Goal: Task Accomplishment & Management: Complete application form

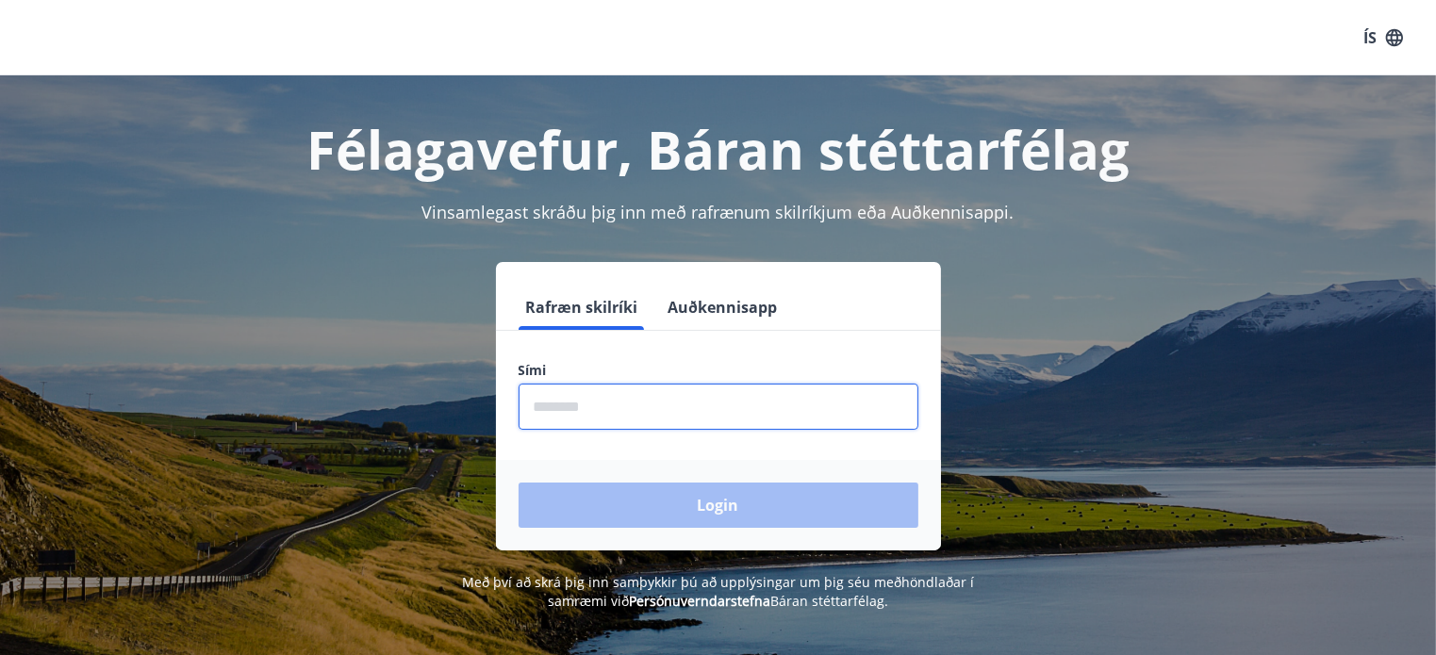
click at [746, 396] on input "phone" at bounding box center [719, 407] width 400 height 46
type input "********"
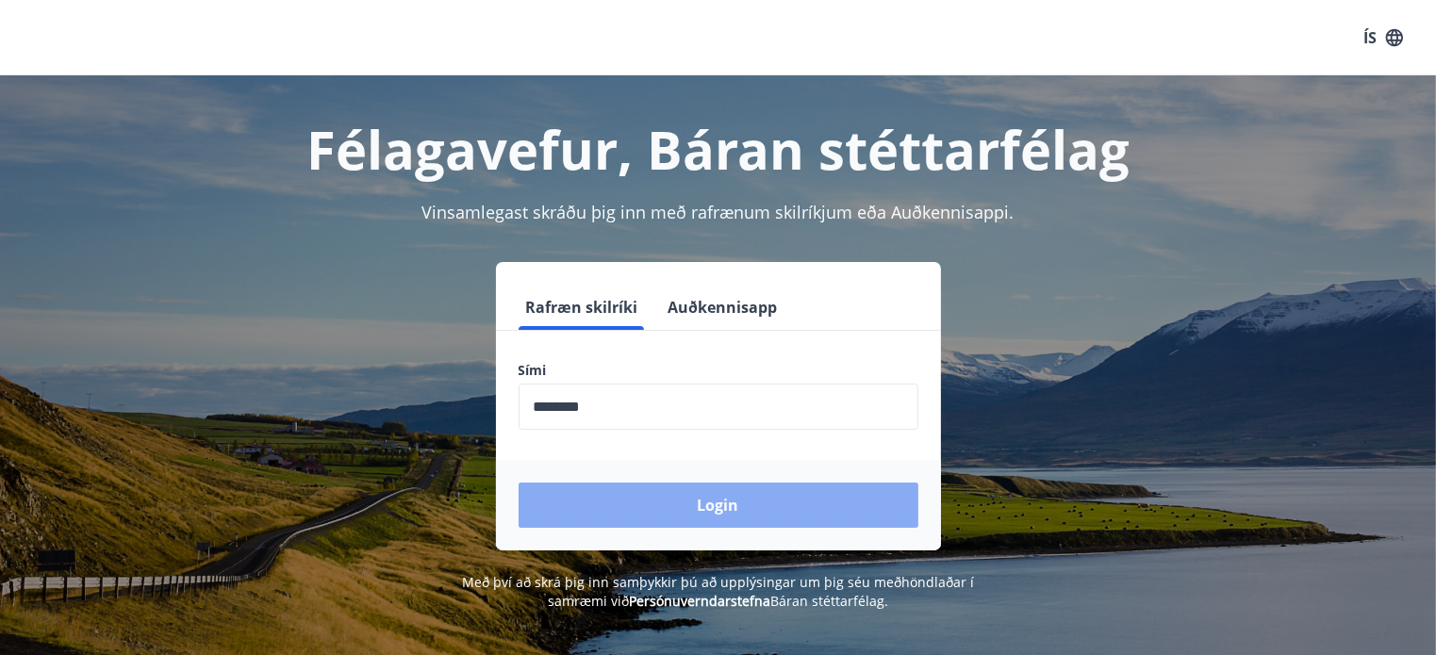
click at [707, 512] on button "Login" at bounding box center [719, 505] width 400 height 45
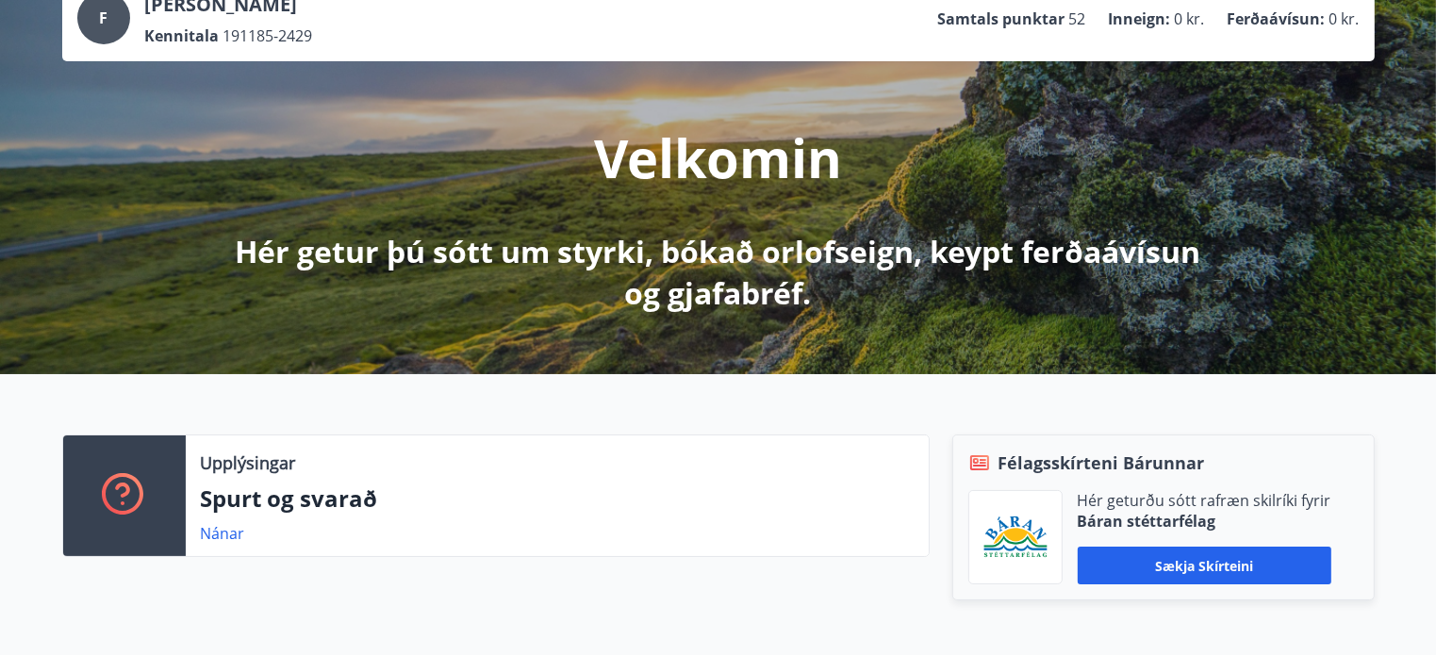
scroll to position [62, 0]
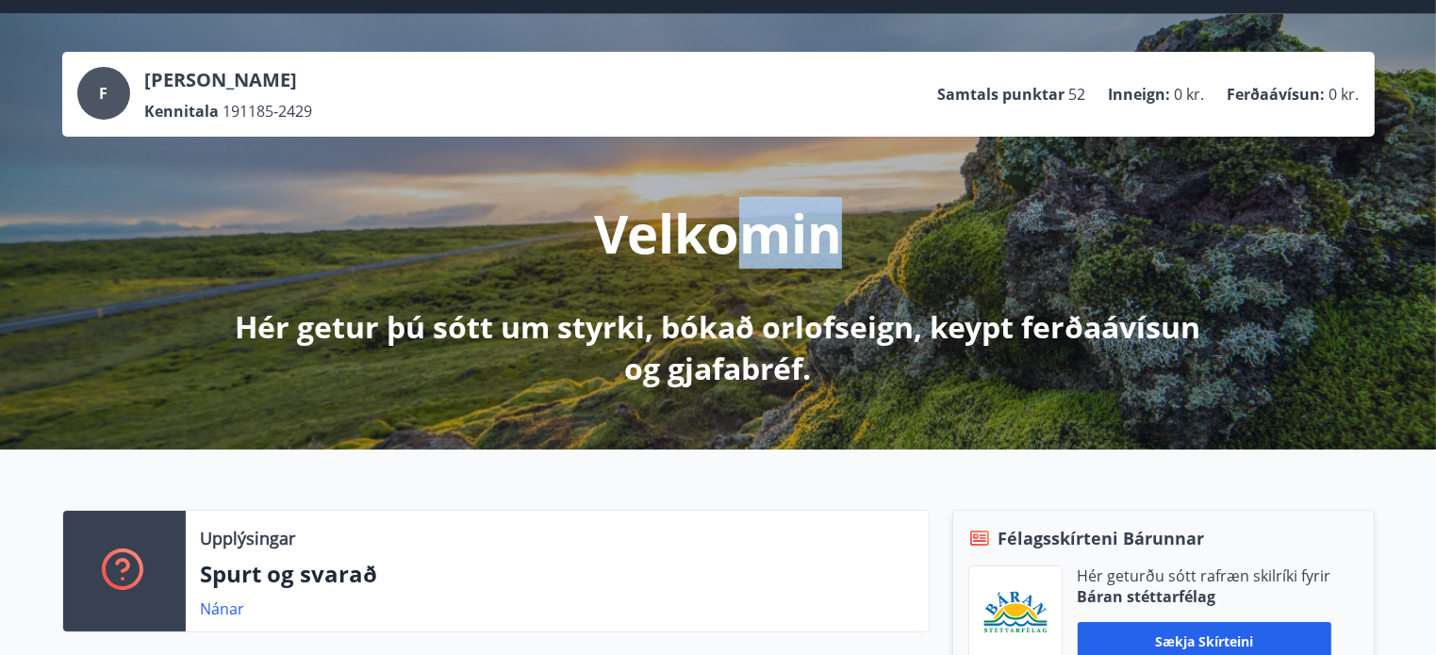
click at [607, 131] on div "F Fanney Sigmarsdóttir Kennitala 191185-2429 Samtals punktar 52 Inneign : 0 kr.…" at bounding box center [719, 221] width 1358 height 338
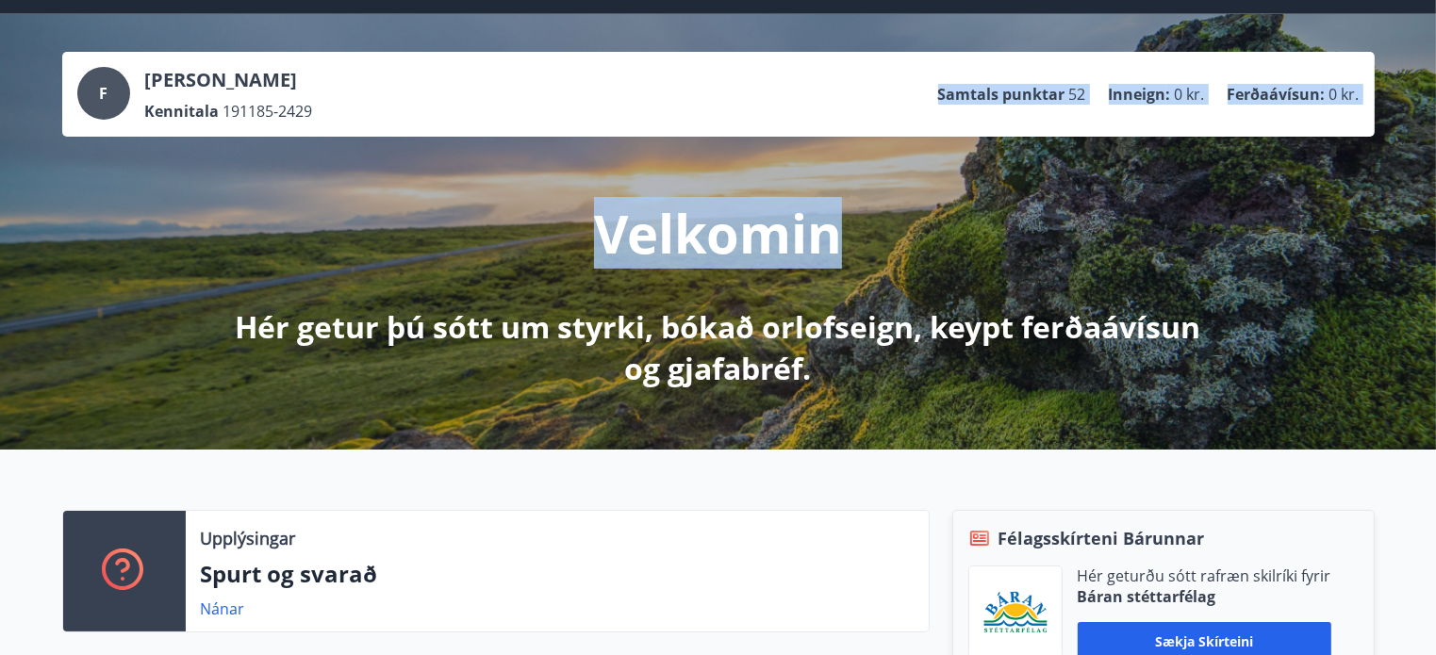
scroll to position [0, 0]
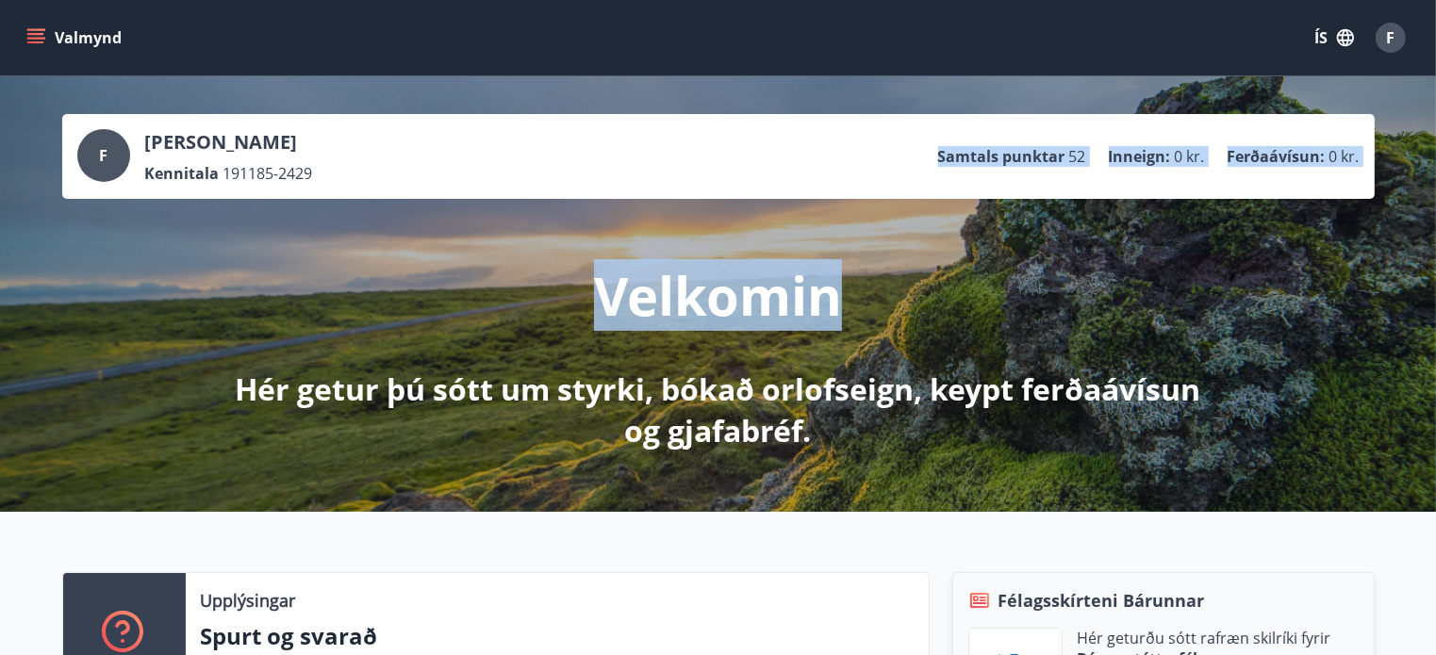
click at [38, 40] on icon "menu" at bounding box center [35, 37] width 19 height 19
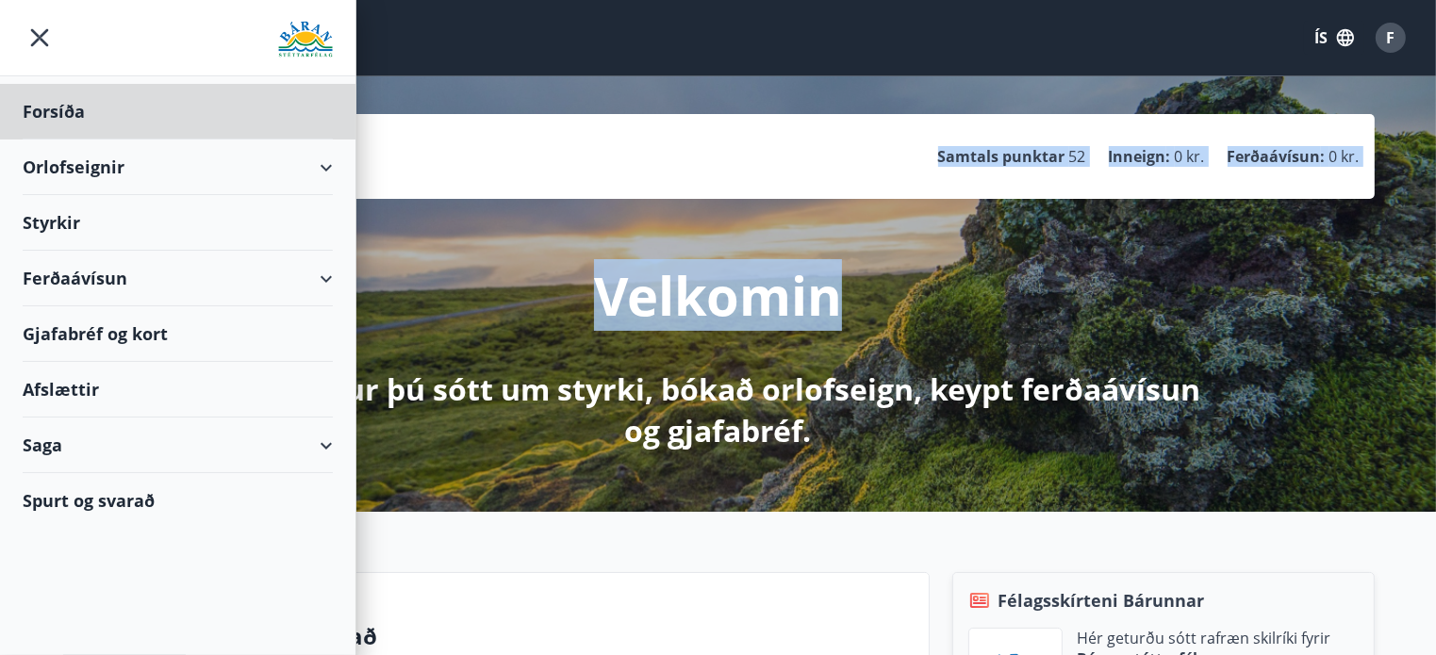
click at [101, 228] on div "Styrkir" at bounding box center [178, 223] width 310 height 56
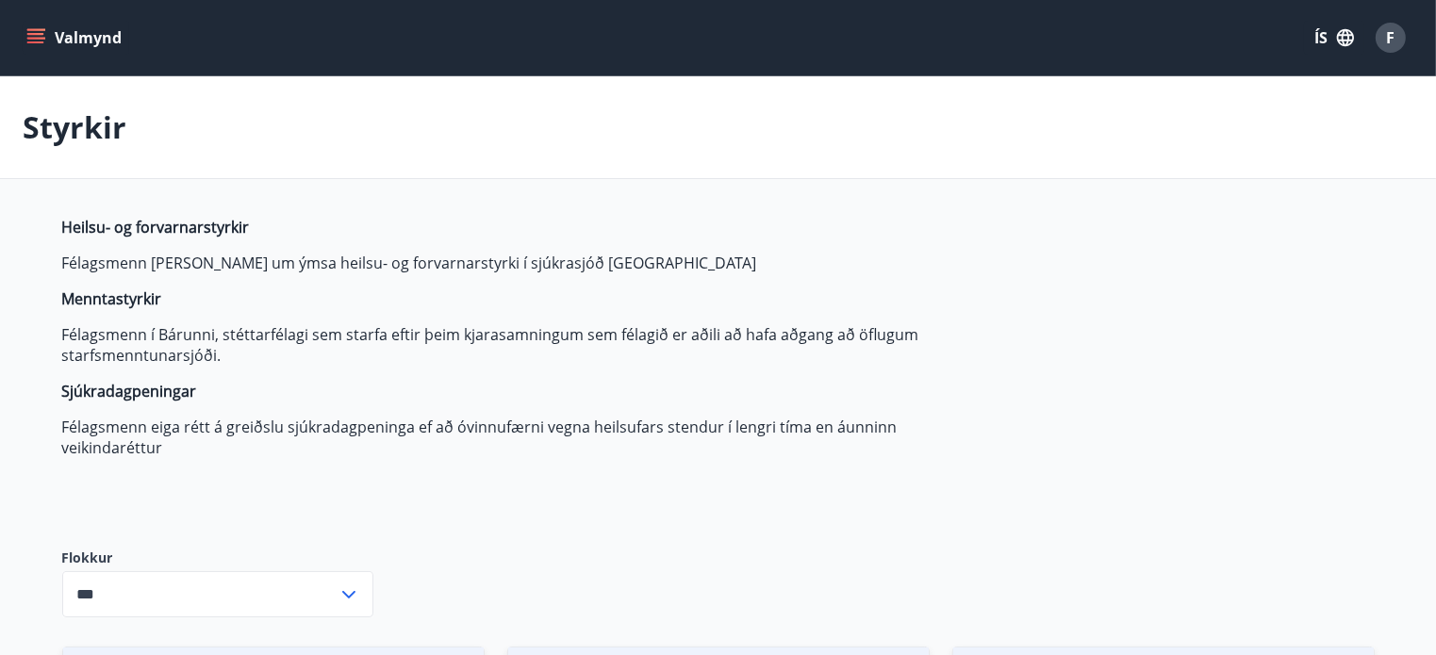
type input "***"
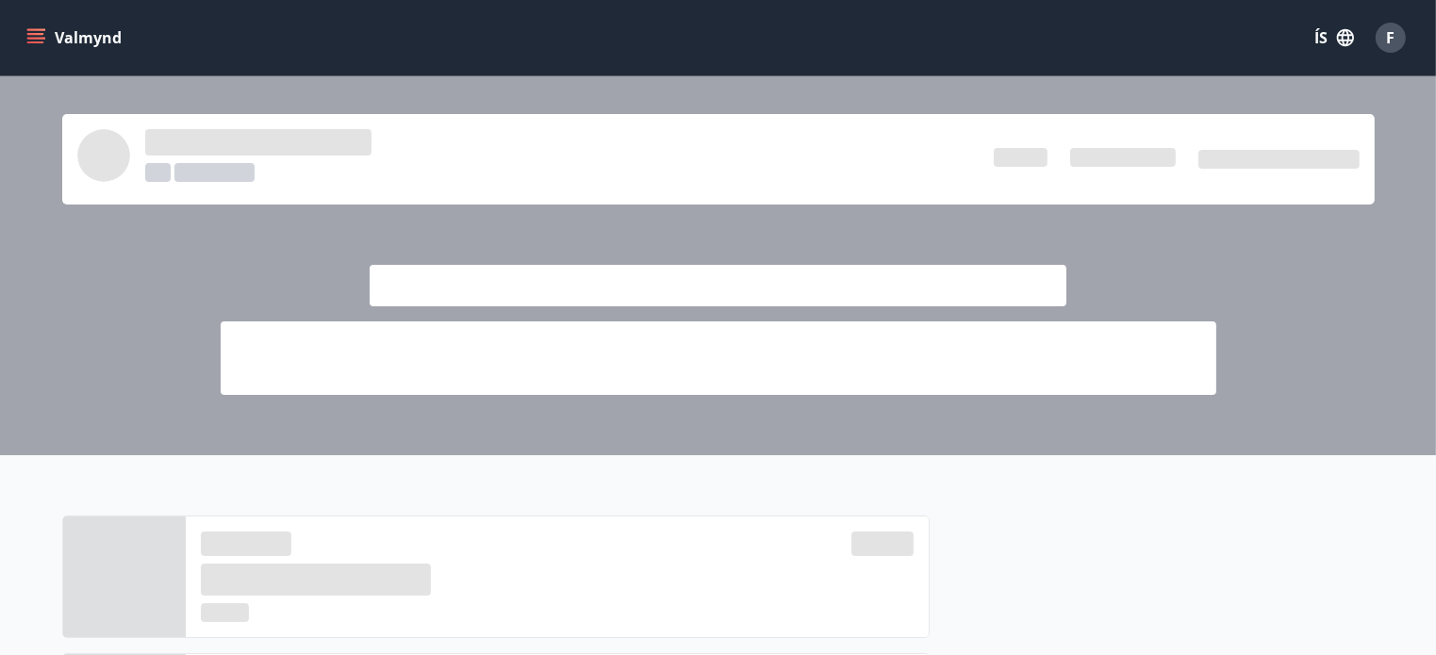
click at [53, 43] on button "Valmynd" at bounding box center [76, 38] width 107 height 34
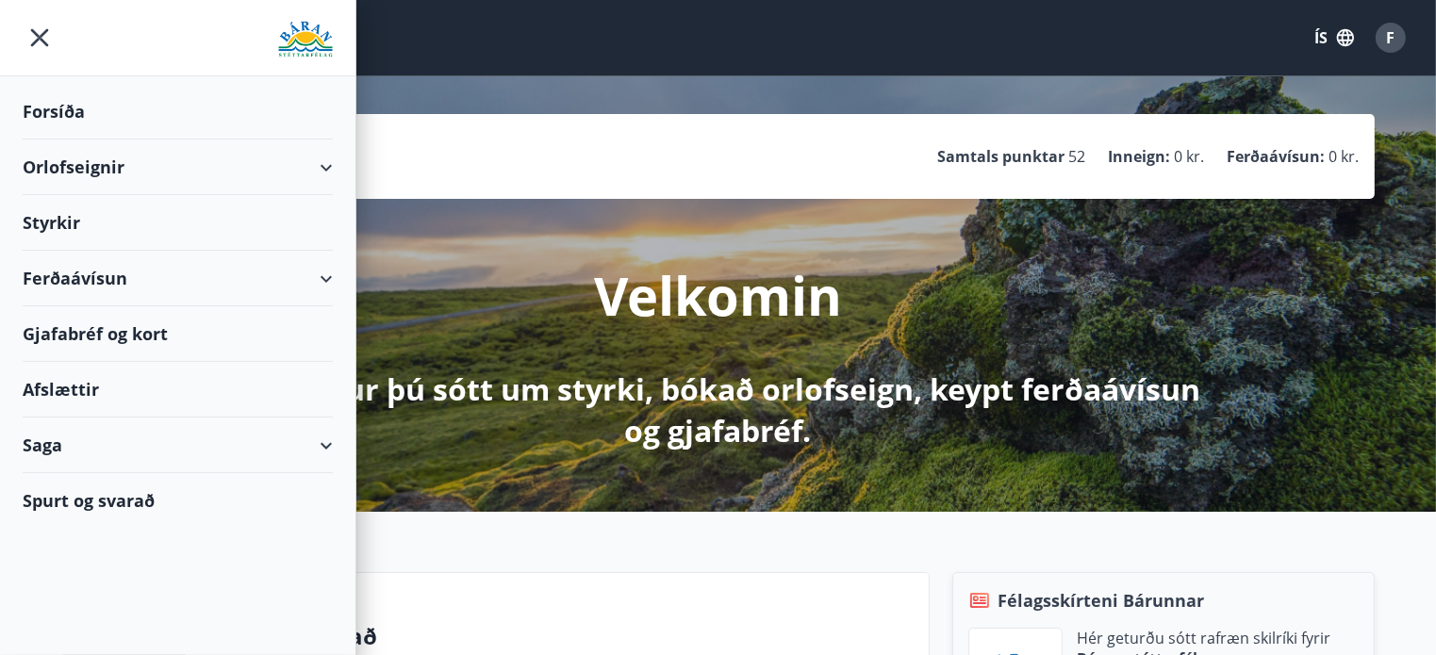
click at [326, 280] on div "Ferðaávísun" at bounding box center [178, 279] width 310 height 56
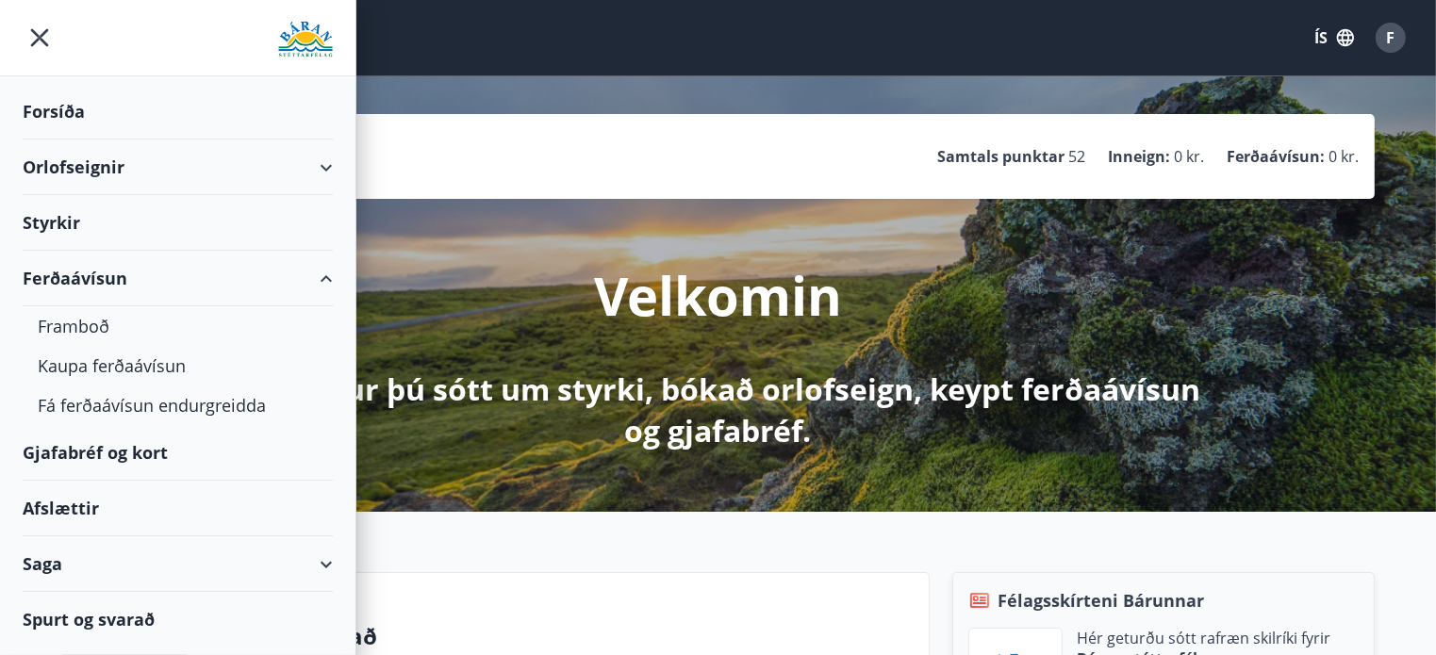
click at [326, 280] on div "Ferðaávísun" at bounding box center [178, 279] width 310 height 56
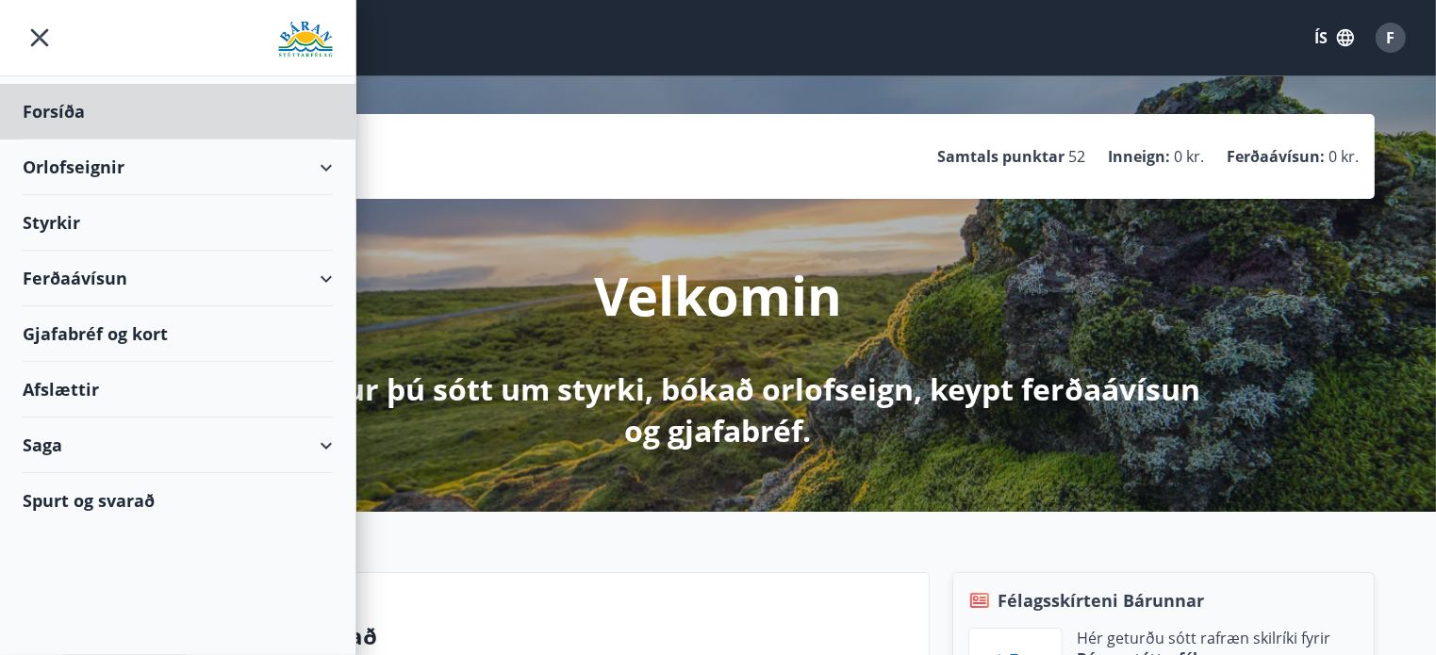
click at [71, 220] on div "Styrkir" at bounding box center [178, 223] width 310 height 56
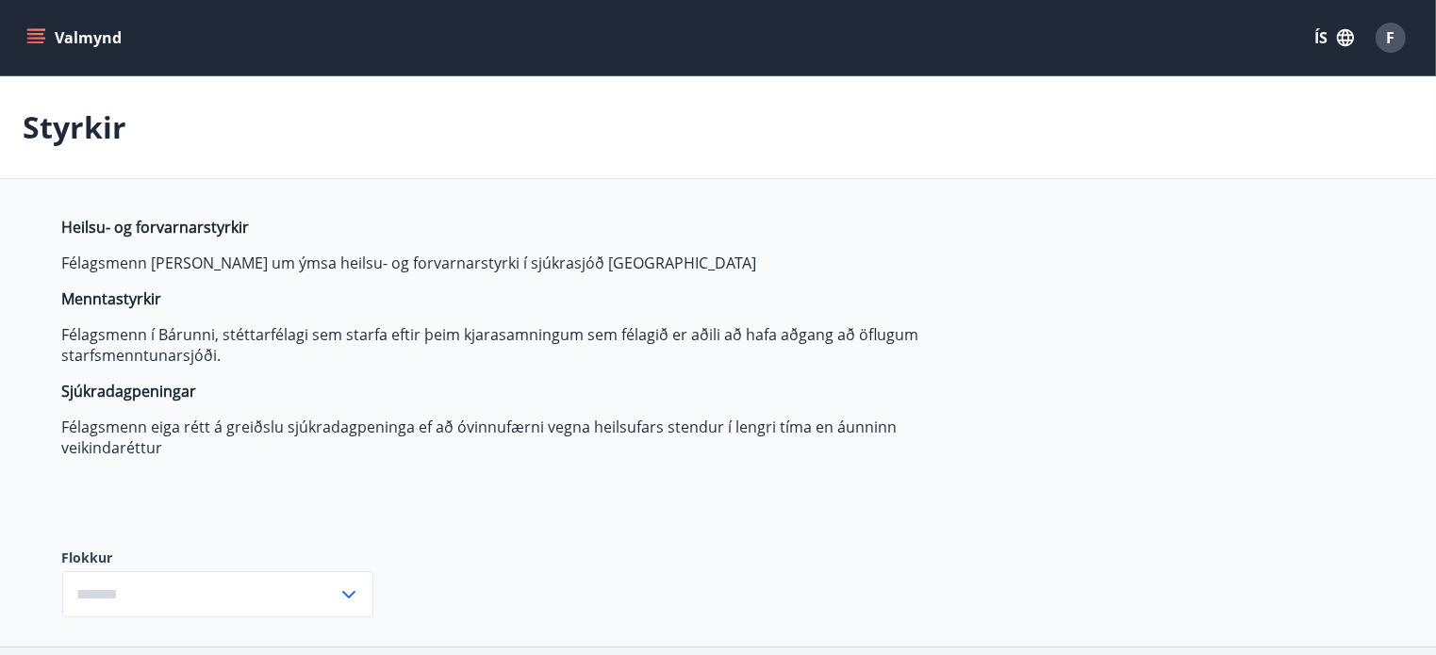
type input "***"
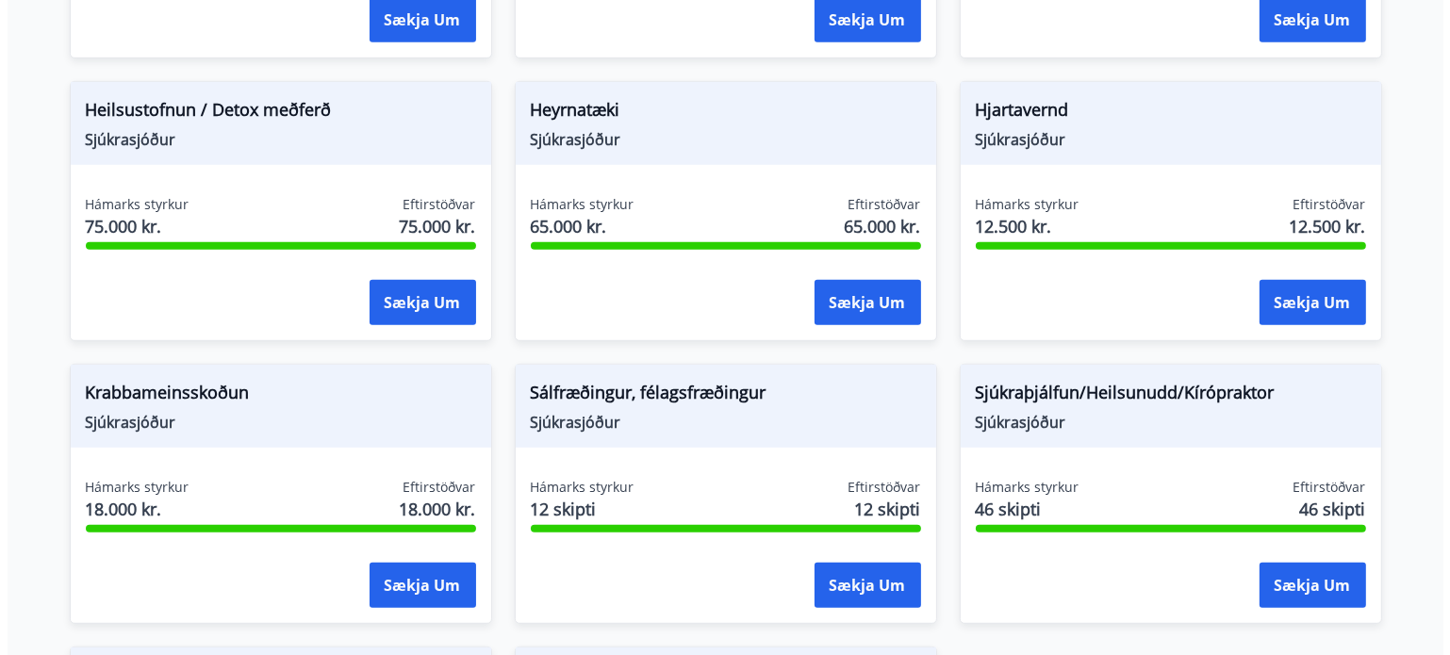
scroll to position [558, 0]
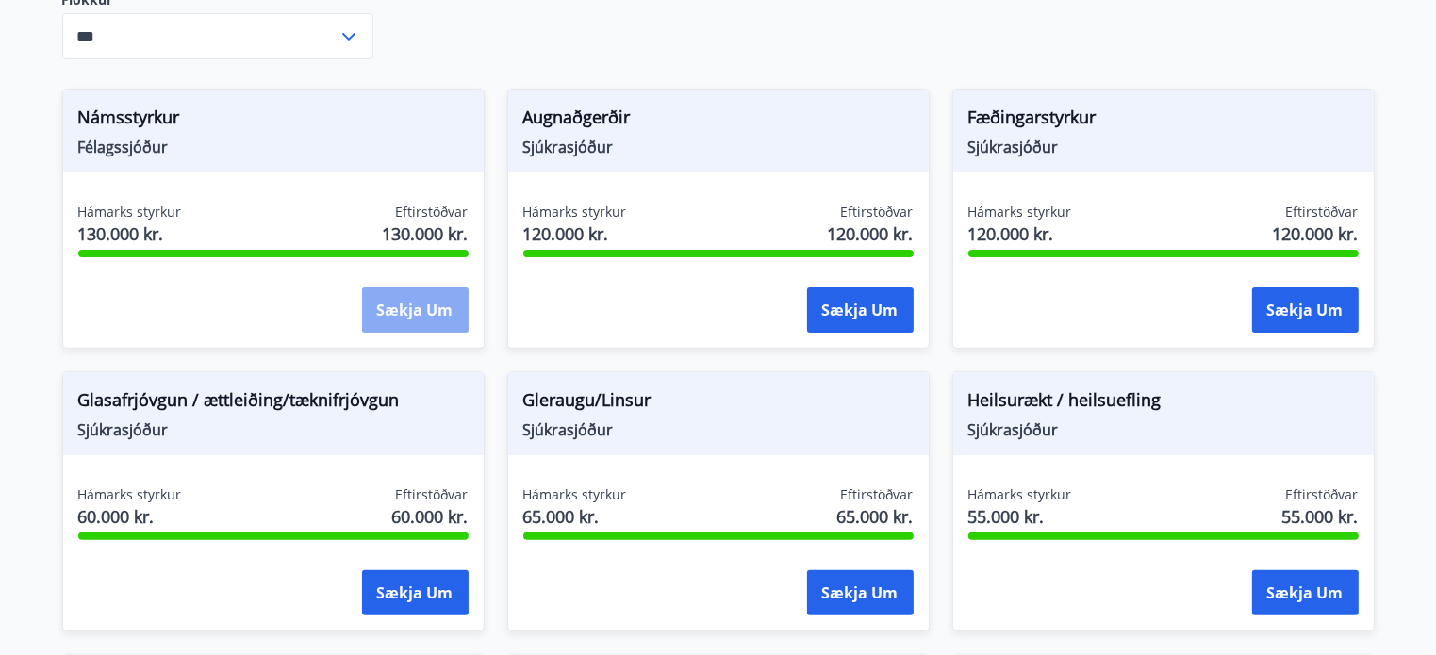
drag, startPoint x: 440, startPoint y: 307, endPoint x: 411, endPoint y: 307, distance: 29.3
click at [411, 307] on button "Sækja um" at bounding box center [415, 310] width 107 height 45
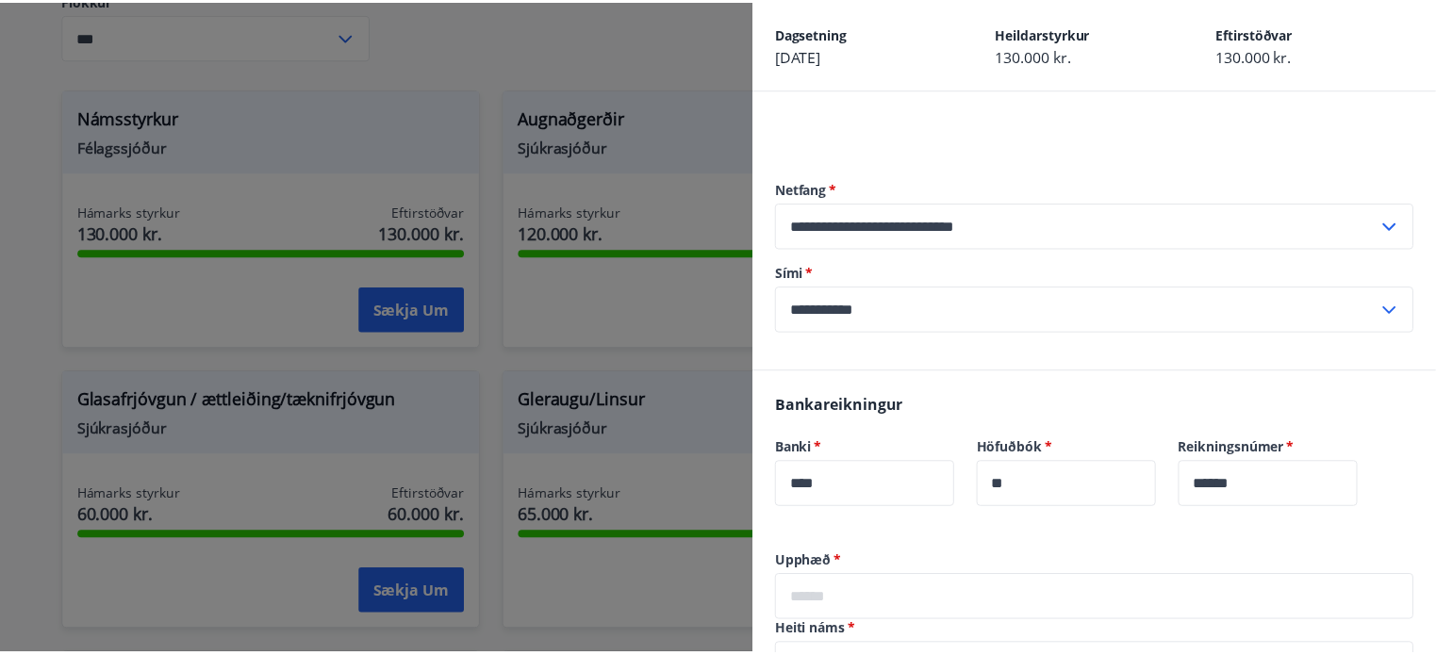
scroll to position [0, 0]
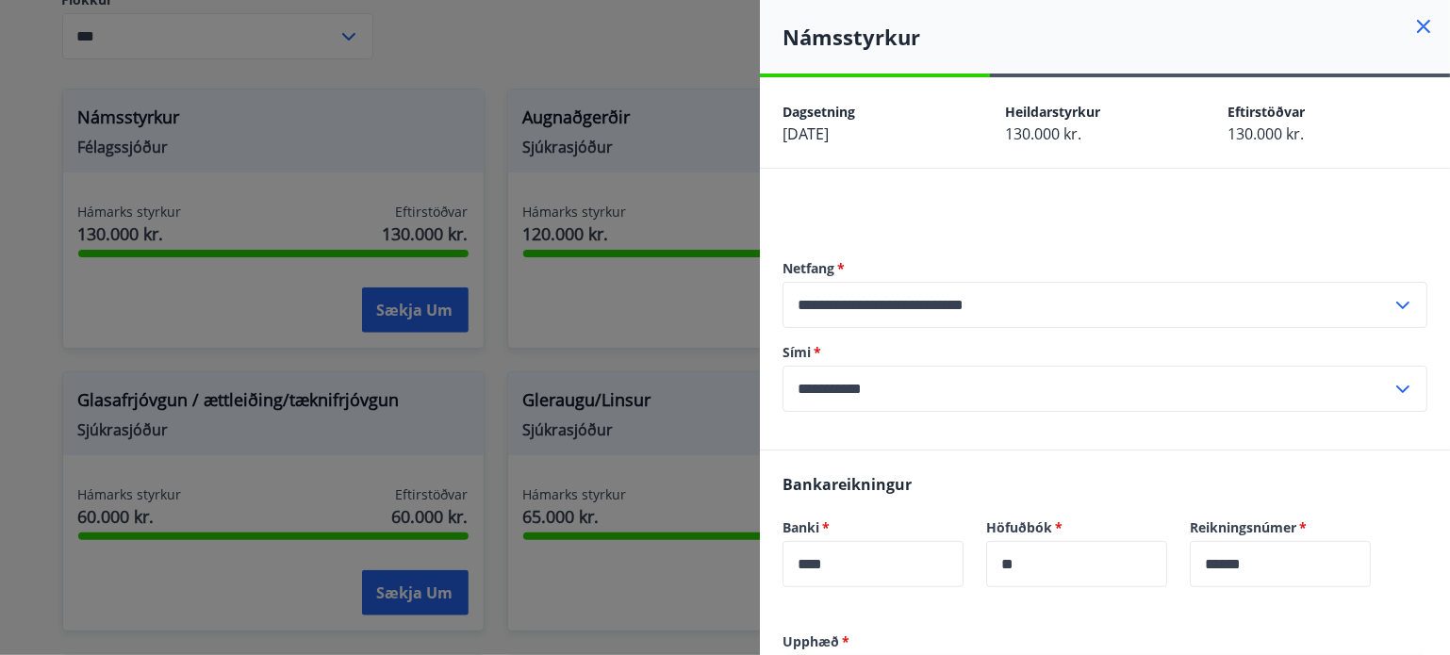
click at [731, 29] on div at bounding box center [725, 327] width 1450 height 655
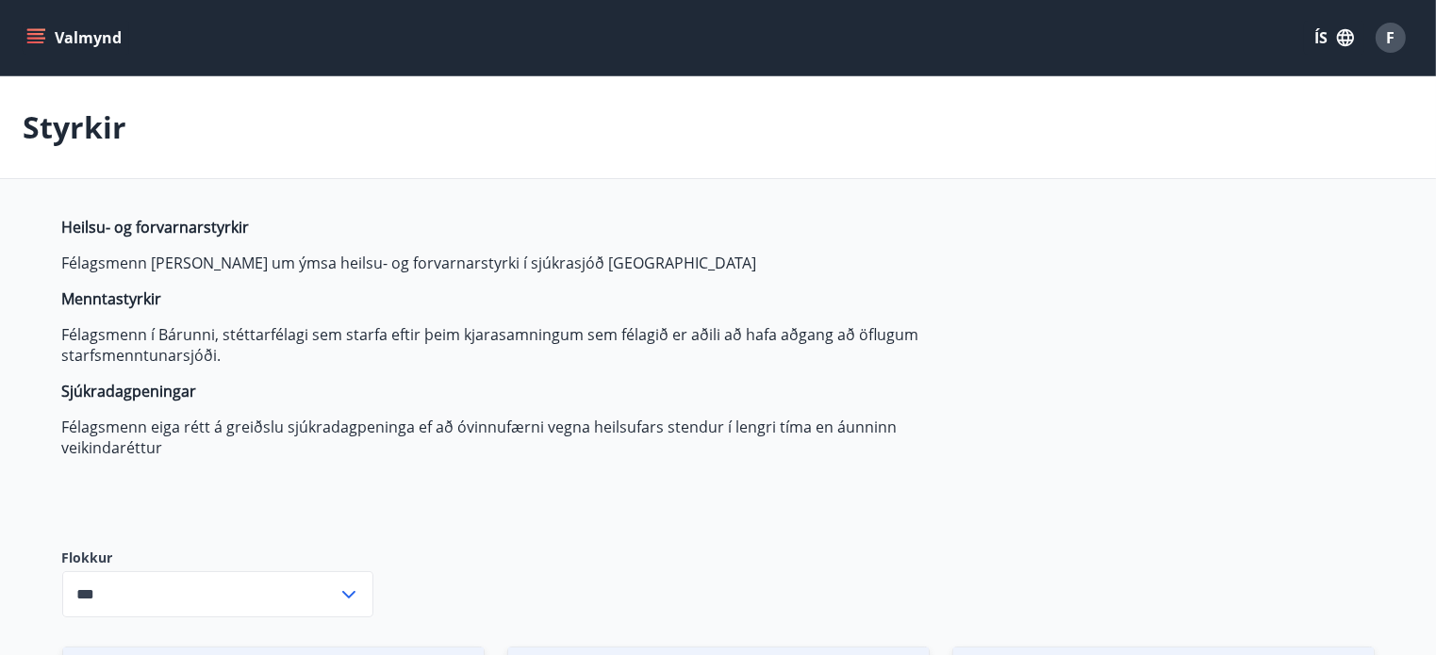
click at [49, 37] on button "Valmynd" at bounding box center [76, 38] width 107 height 34
click at [534, 112] on div "Styrkir" at bounding box center [718, 127] width 1436 height 103
click at [352, 590] on icon at bounding box center [349, 595] width 23 height 23
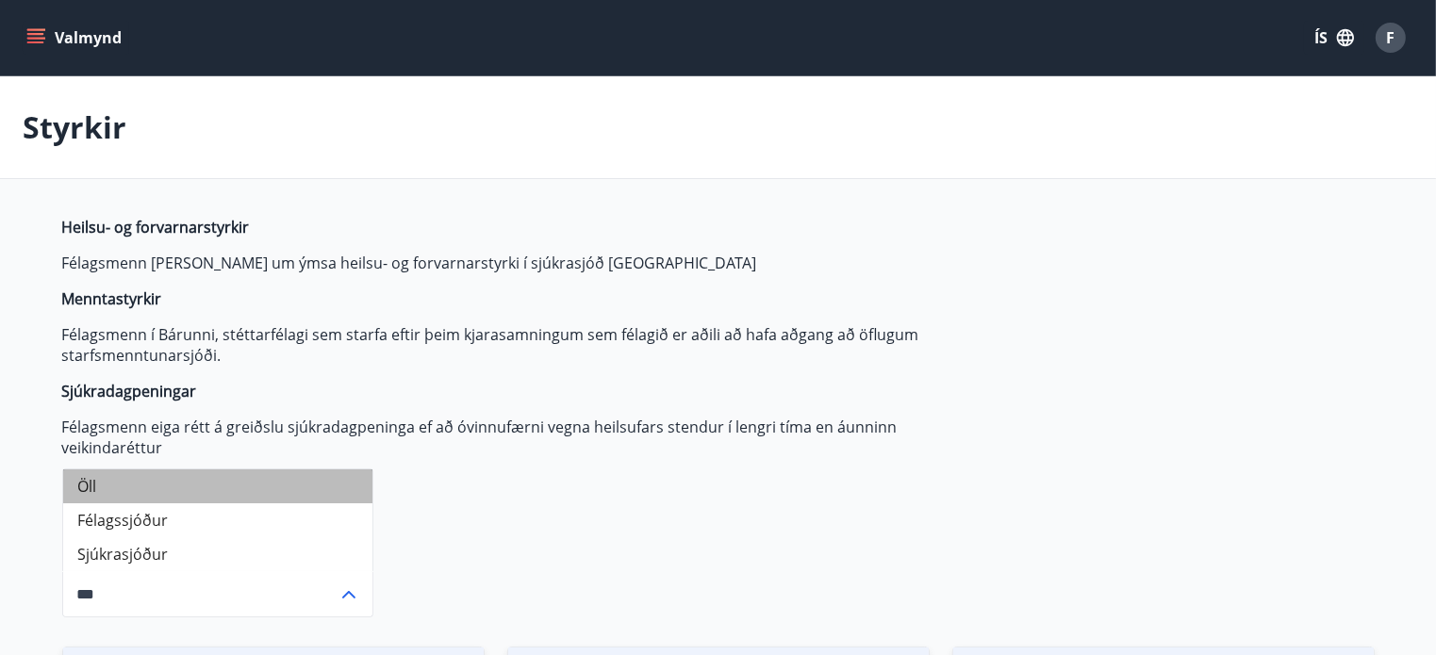
click at [331, 486] on li "Öll" at bounding box center [217, 487] width 309 height 34
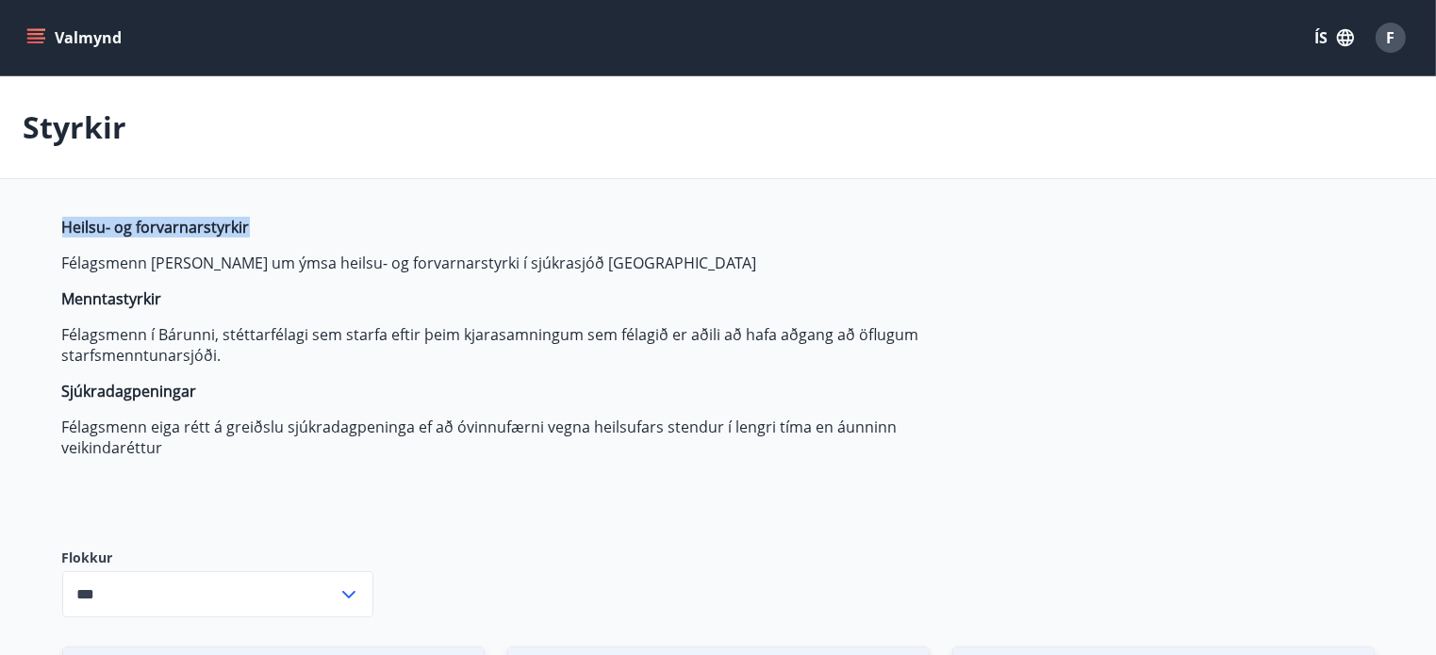
drag, startPoint x: 1433, startPoint y: 168, endPoint x: 1436, endPoint y: 207, distance: 38.8
click at [40, 32] on icon "menu" at bounding box center [35, 37] width 19 height 19
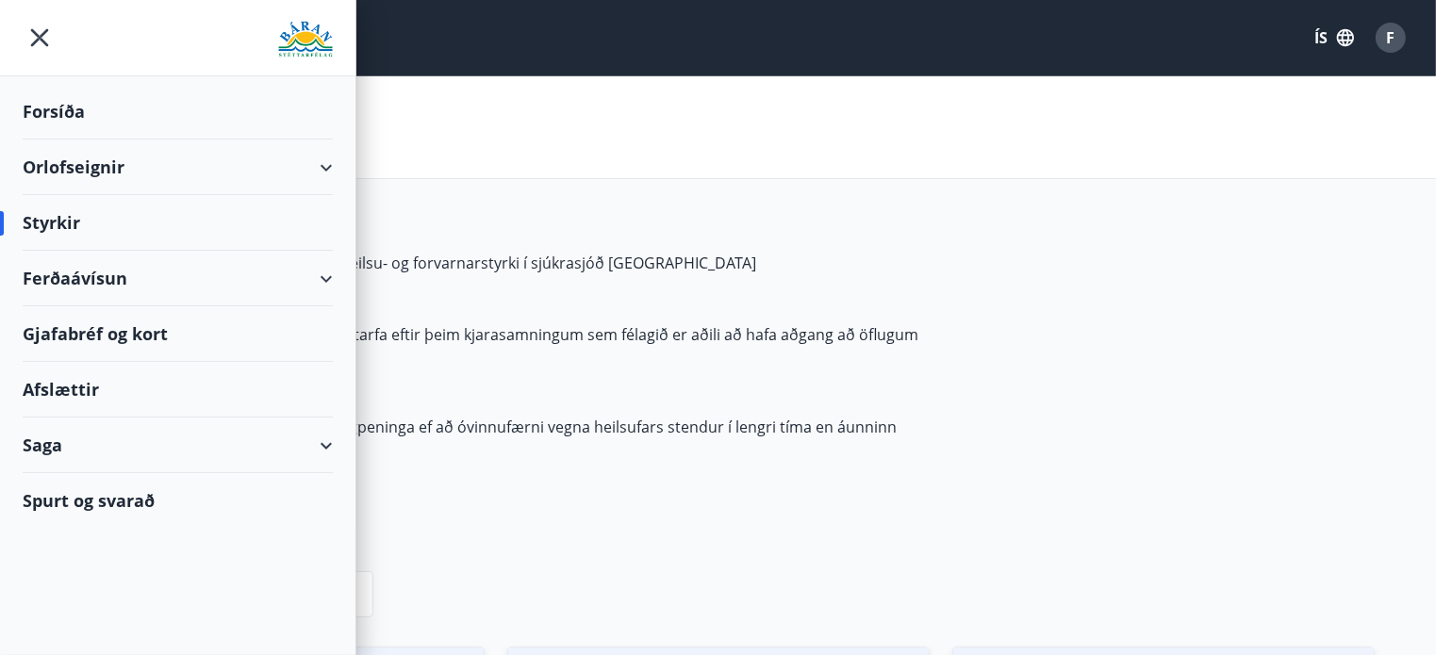
click at [113, 276] on div "Ferðaávísun" at bounding box center [178, 279] width 310 height 56
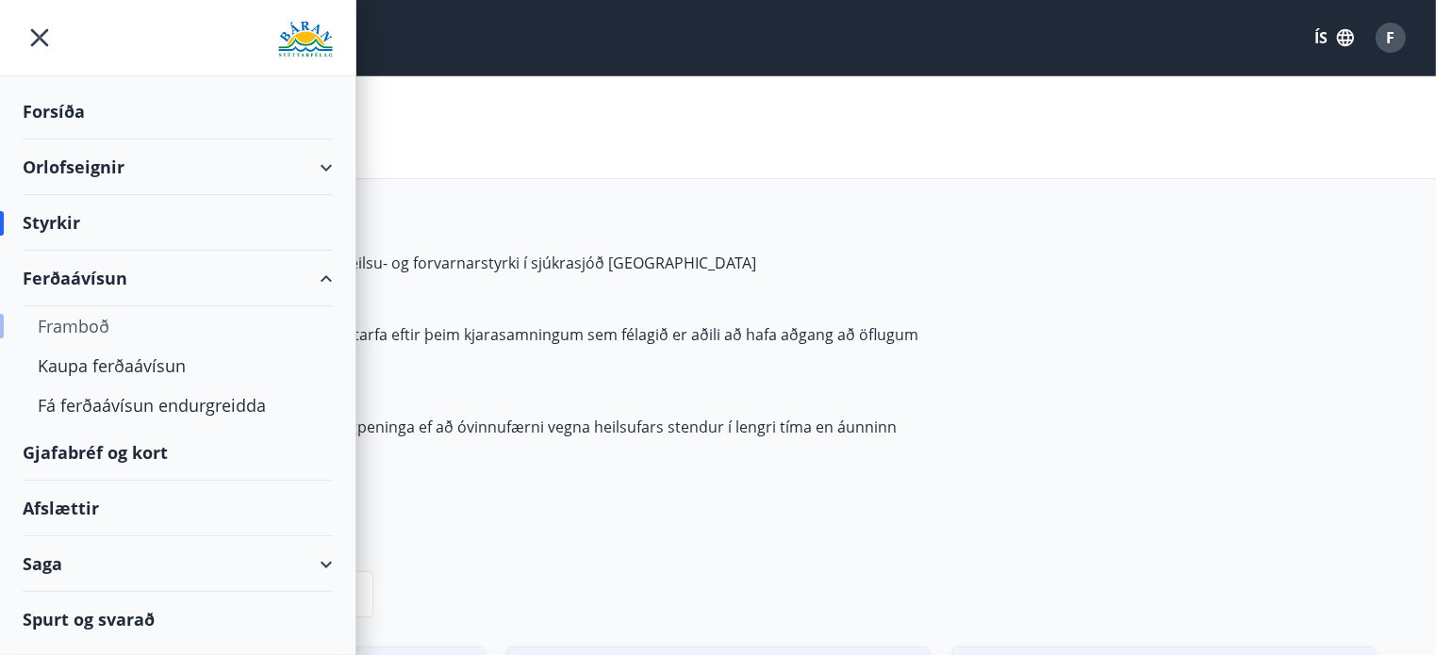
click at [90, 321] on div "Framboð" at bounding box center [178, 327] width 280 height 40
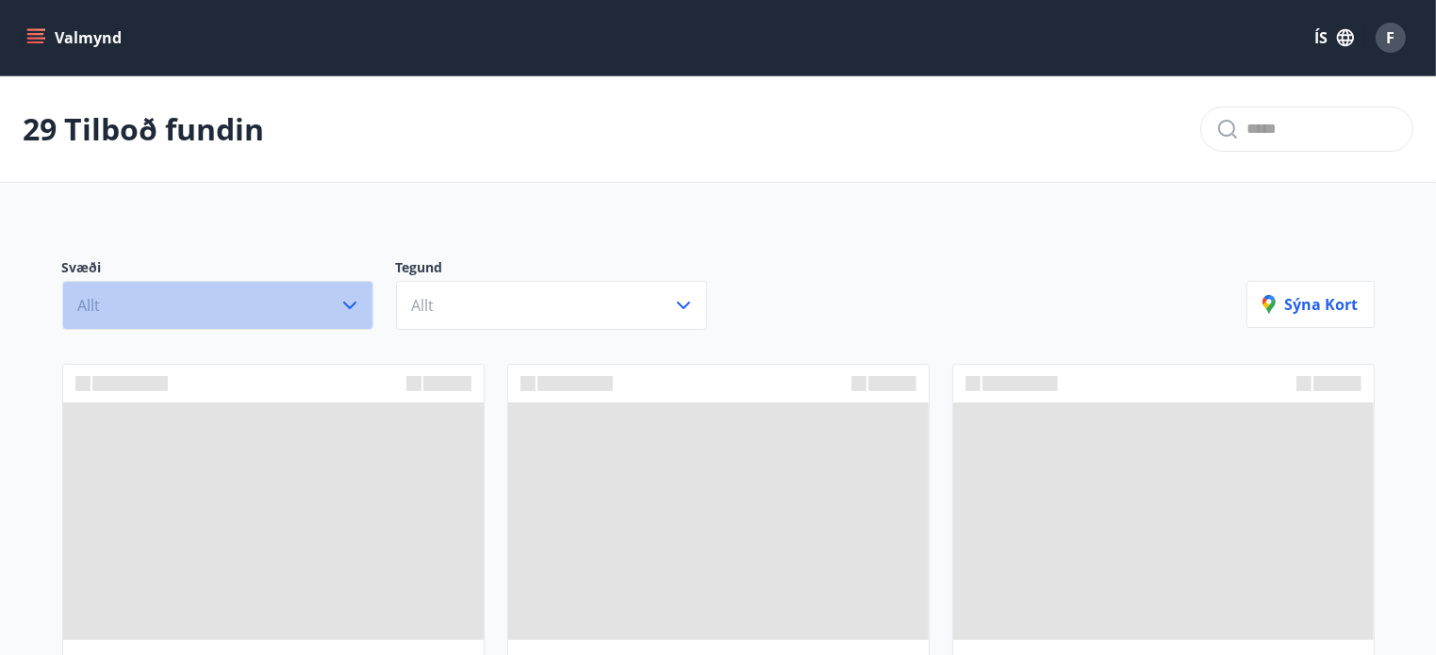
click at [342, 312] on icon "button" at bounding box center [350, 305] width 23 height 23
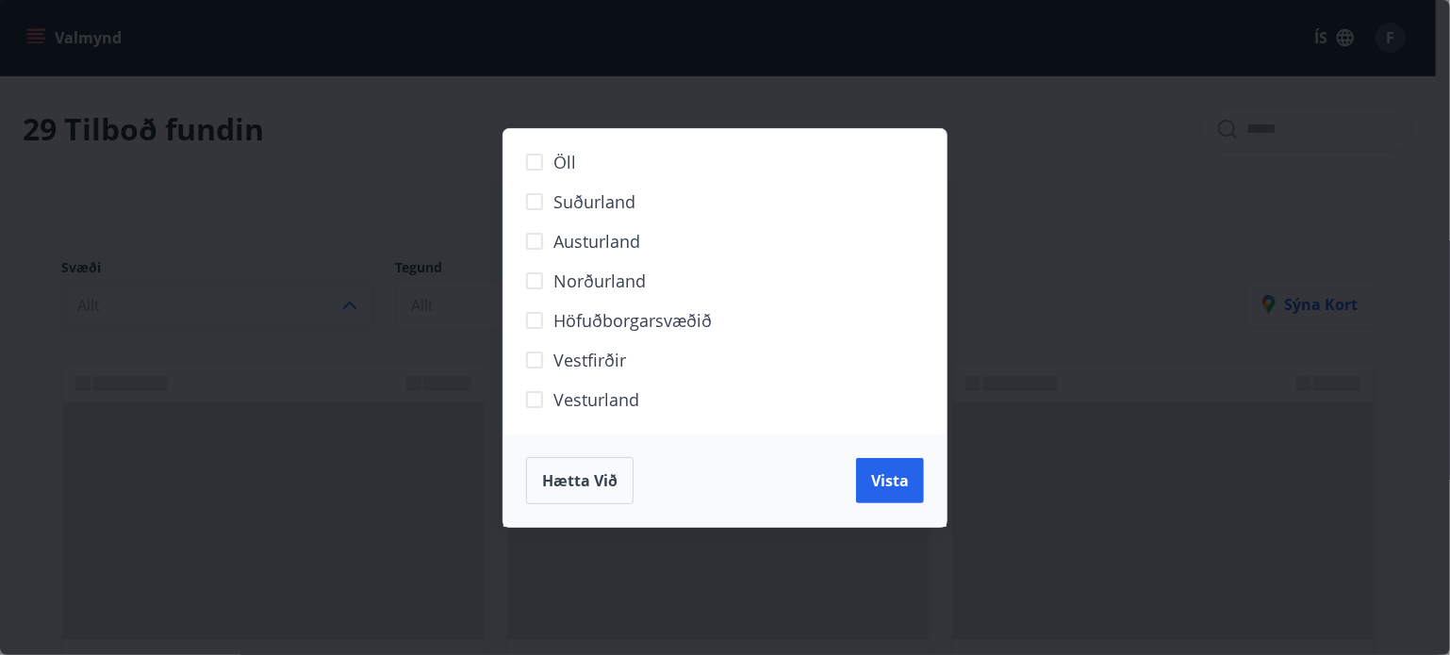
click at [1021, 208] on div "Öll Suðurland Austurland Norðurland Höfuðborgarsvæðið Vestfirðir Vesturland Hæt…" at bounding box center [725, 327] width 1450 height 655
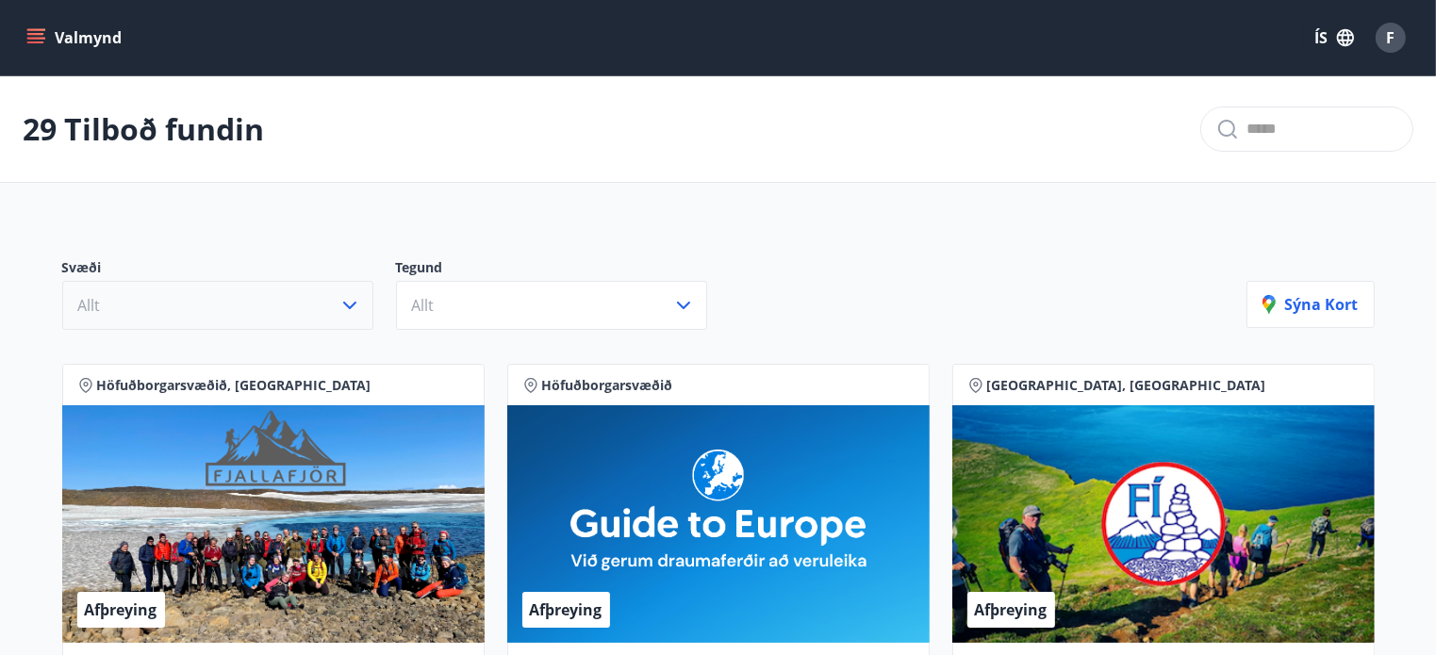
click at [43, 36] on icon "menu" at bounding box center [35, 37] width 19 height 19
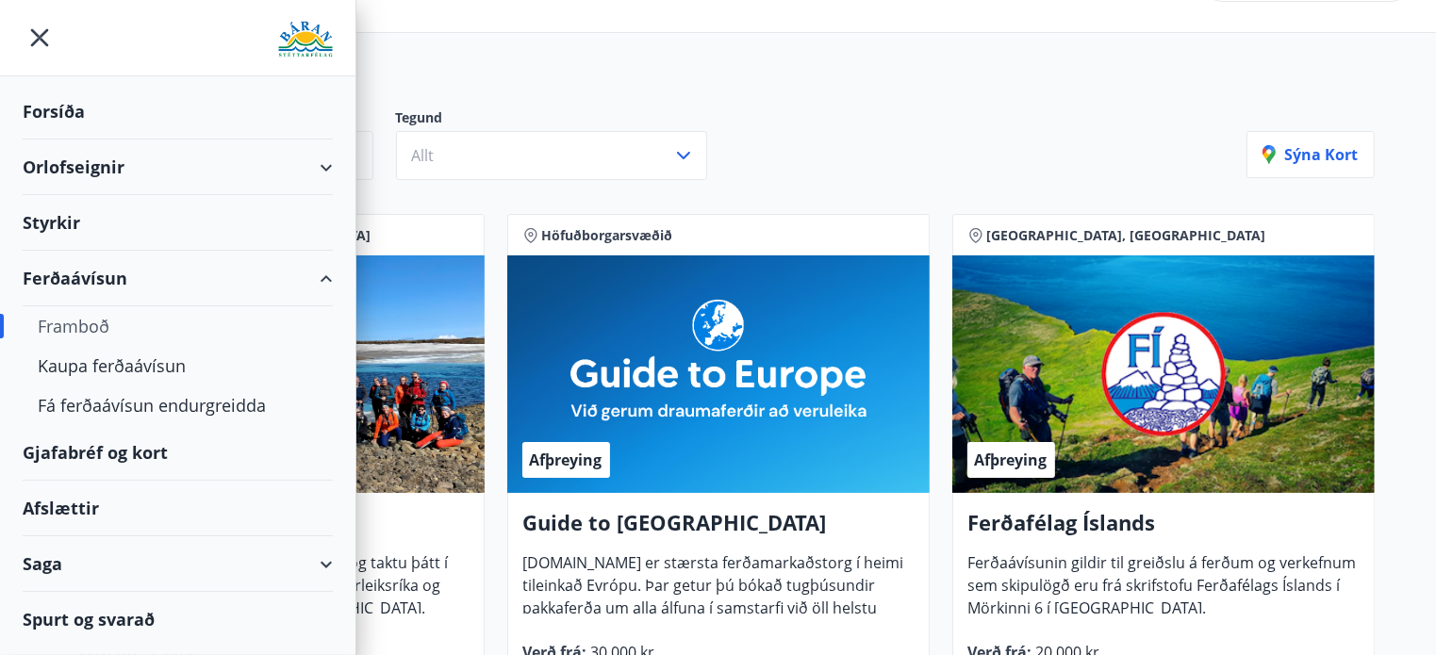
scroll to position [189, 0]
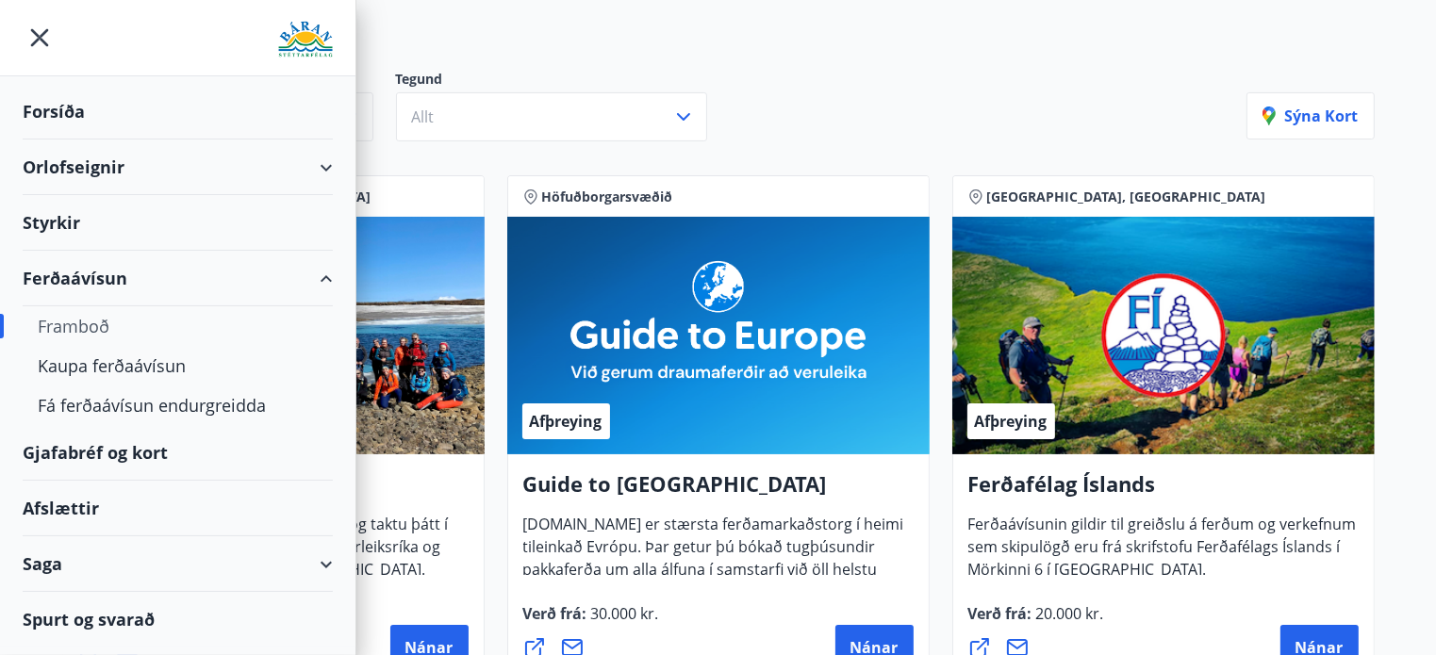
click at [53, 609] on div "Spurt og svarað" at bounding box center [178, 619] width 310 height 55
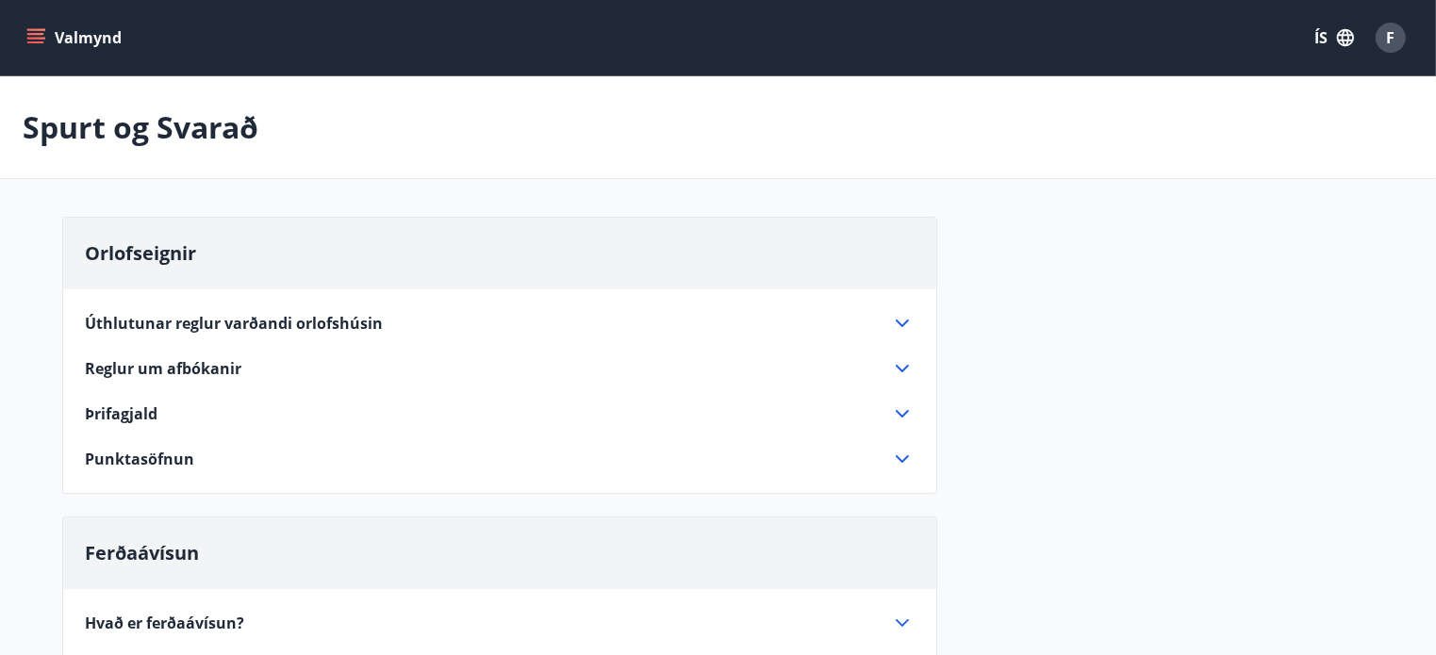
click at [45, 39] on button "Valmynd" at bounding box center [76, 38] width 107 height 34
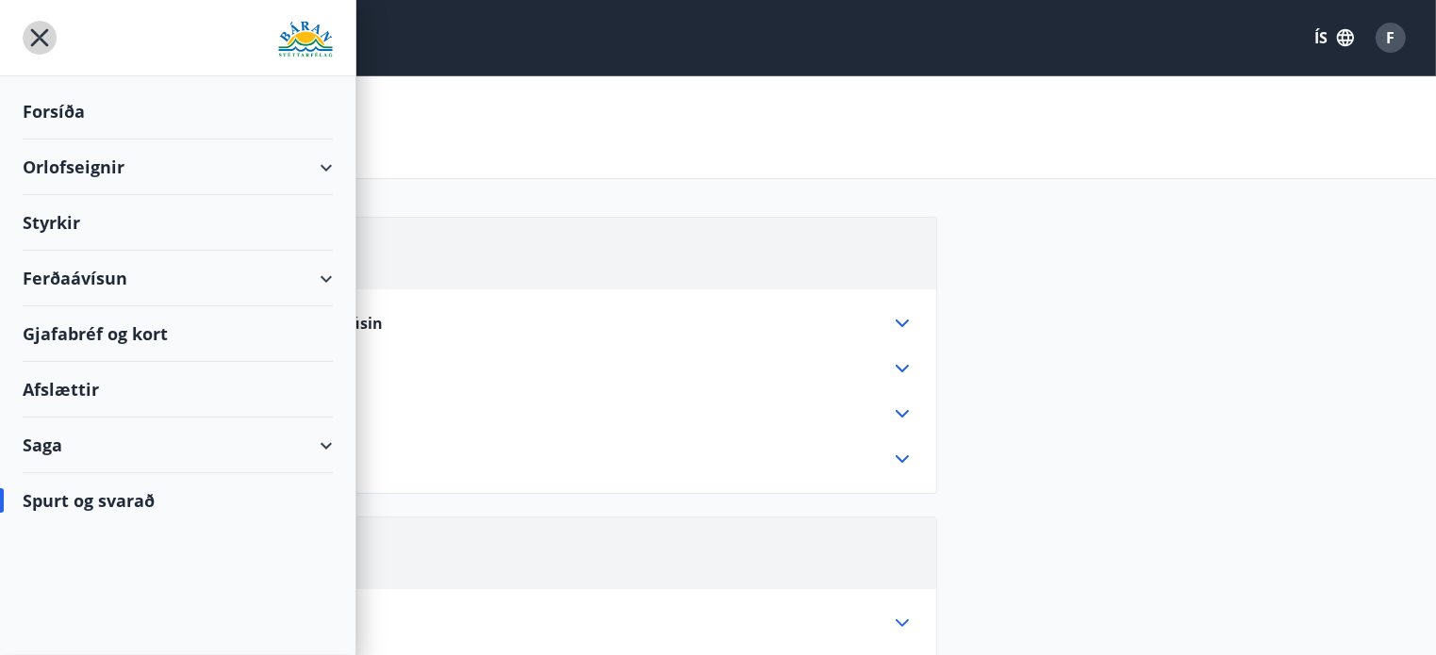
click at [41, 44] on icon "menu" at bounding box center [40, 38] width 34 height 34
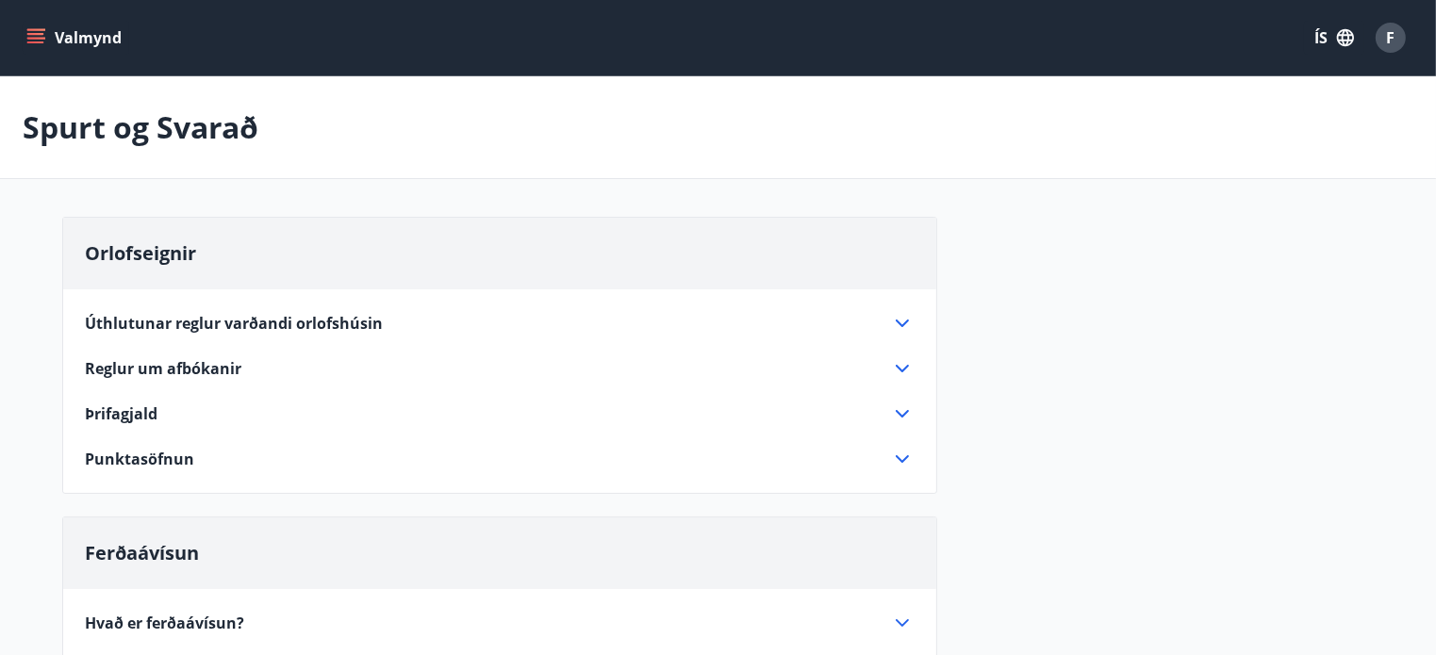
click at [51, 38] on button "Valmynd" at bounding box center [76, 38] width 107 height 34
click at [534, 160] on div "Spurt og Svarað" at bounding box center [718, 127] width 1436 height 103
click at [39, 32] on icon "menu" at bounding box center [35, 37] width 19 height 19
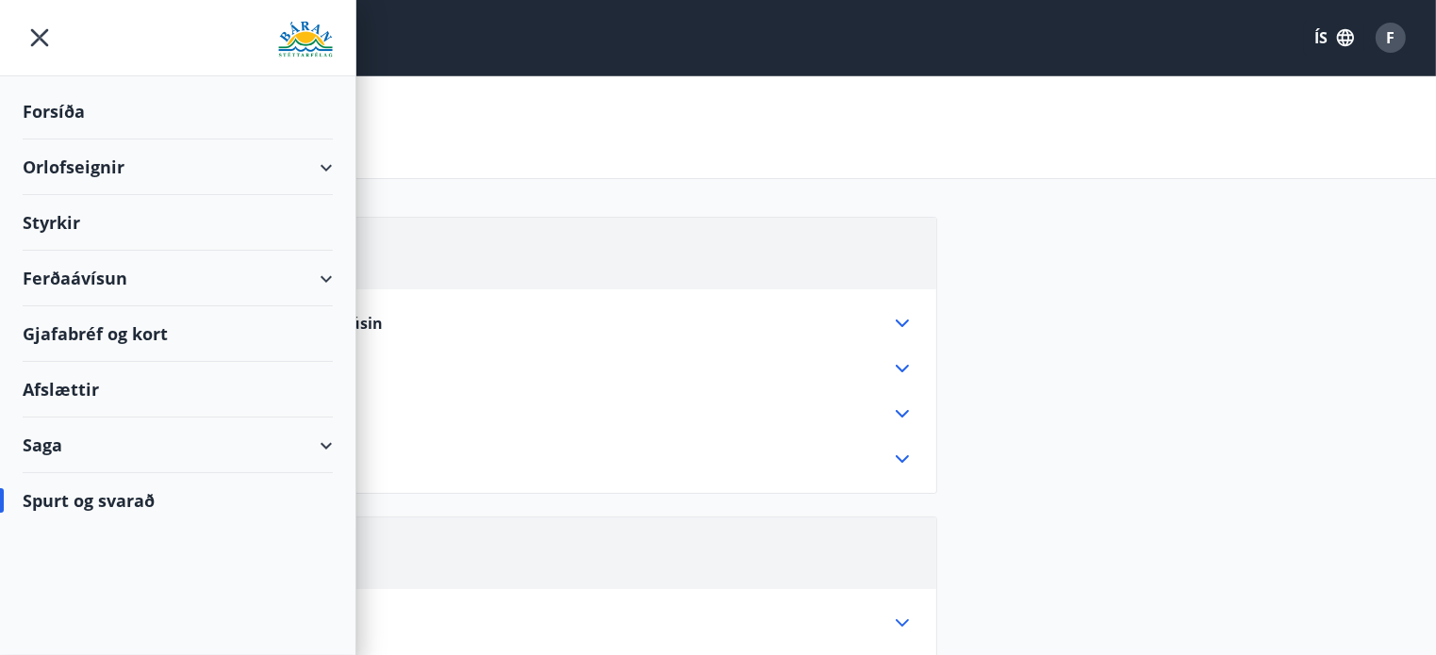
click at [298, 41] on img at bounding box center [305, 40] width 55 height 38
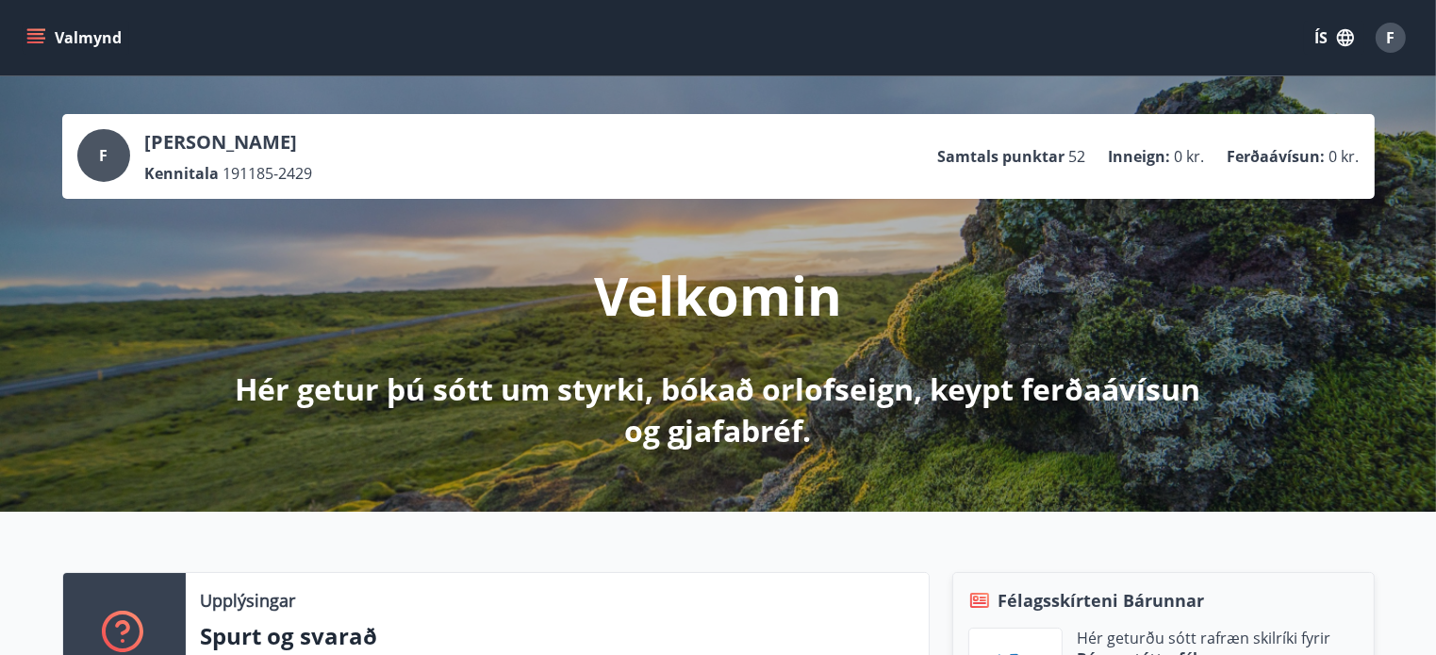
click at [57, 37] on button "Valmynd" at bounding box center [76, 38] width 107 height 34
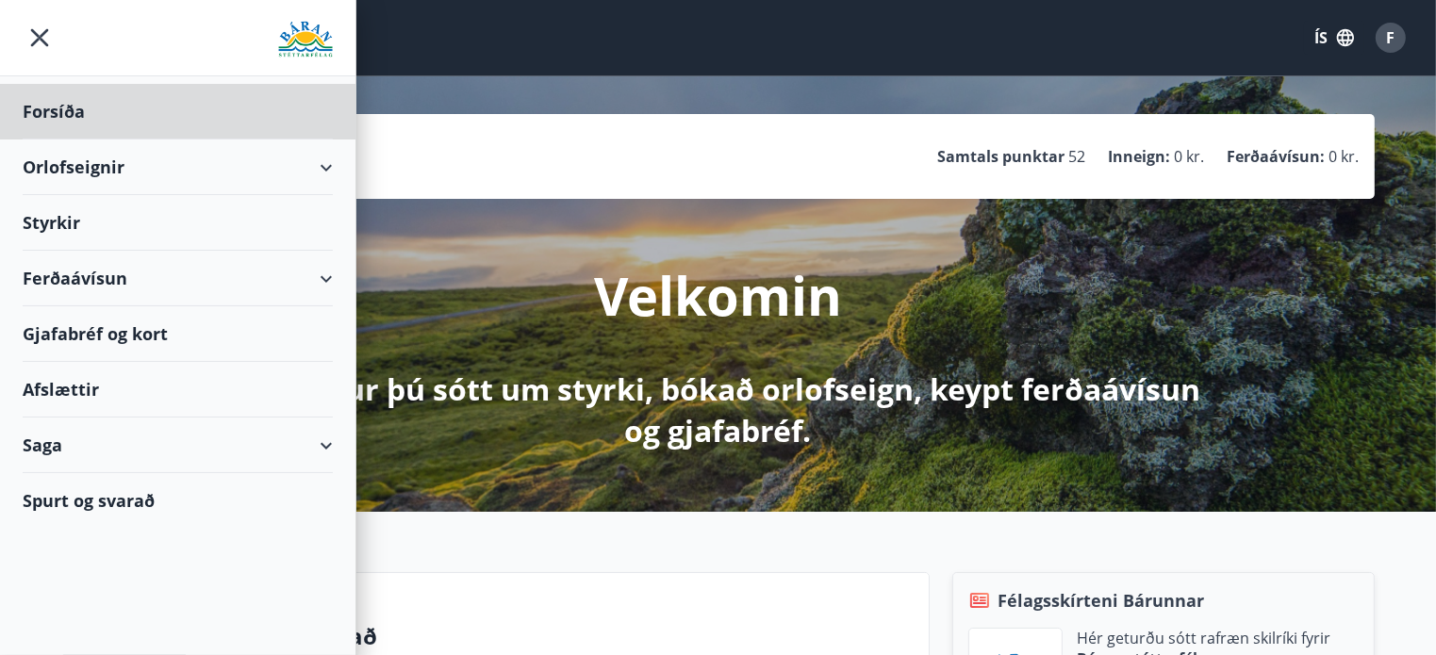
click at [79, 221] on div "Styrkir" at bounding box center [178, 223] width 310 height 56
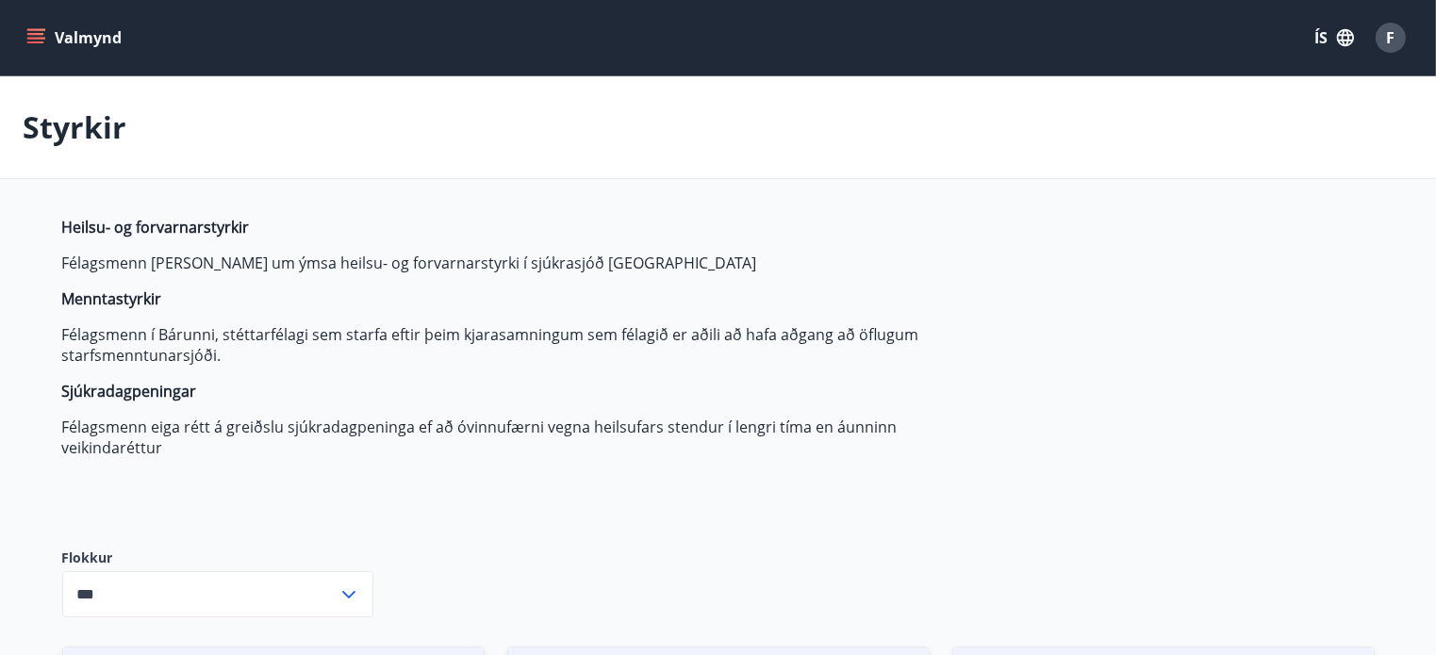
type input "***"
click at [132, 298] on strong "Menntastyrkir" at bounding box center [112, 299] width 100 height 21
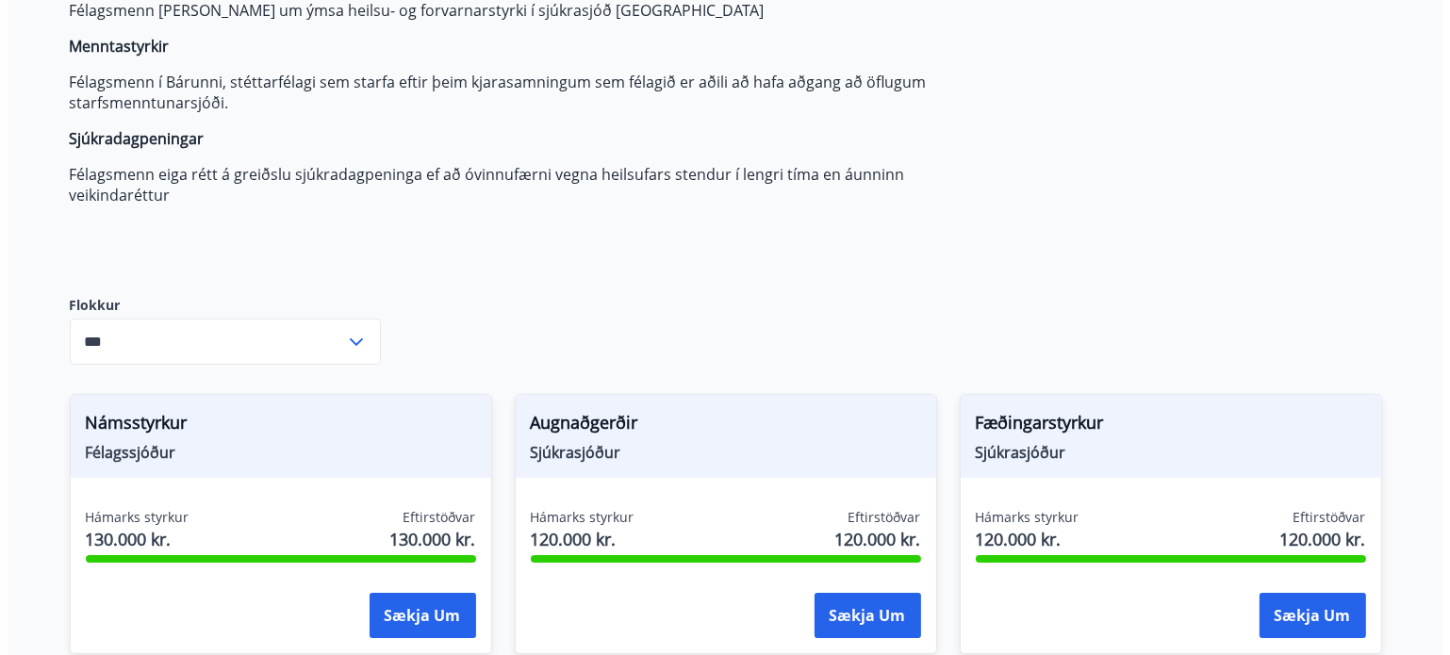
scroll to position [283, 0]
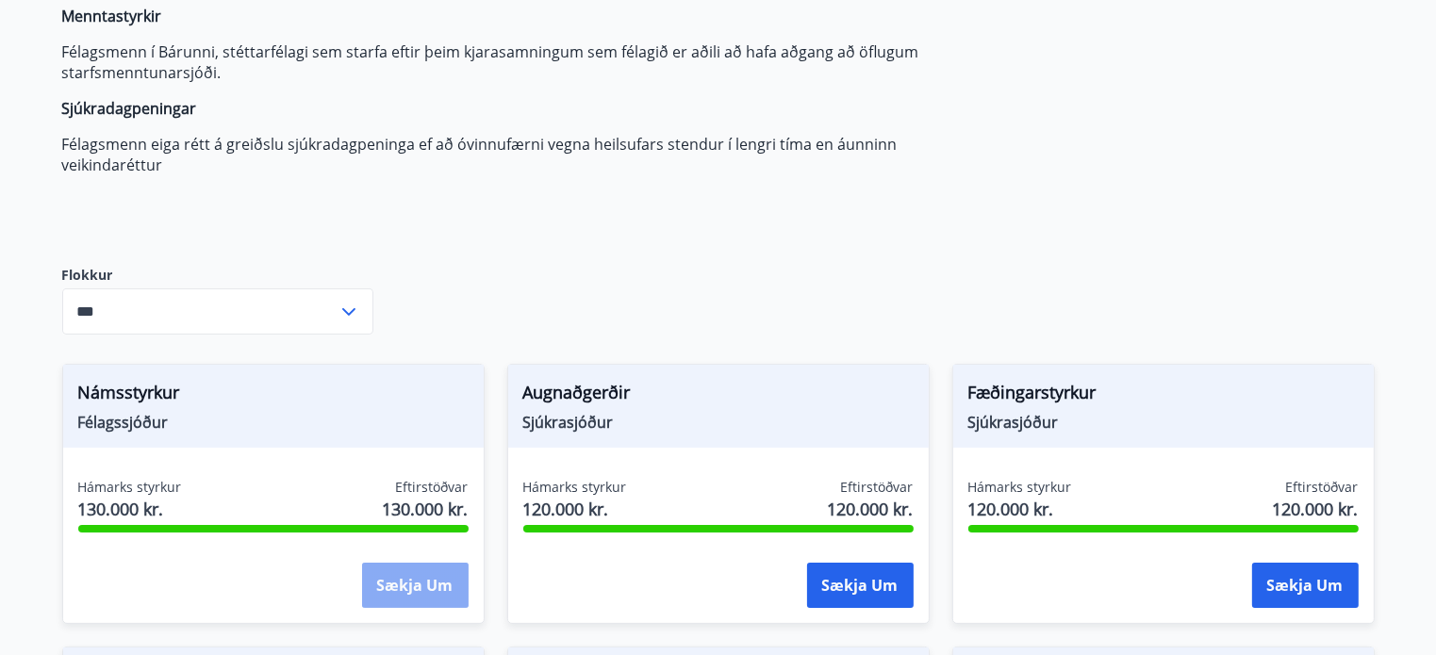
click at [419, 588] on button "Sækja um" at bounding box center [415, 585] width 107 height 45
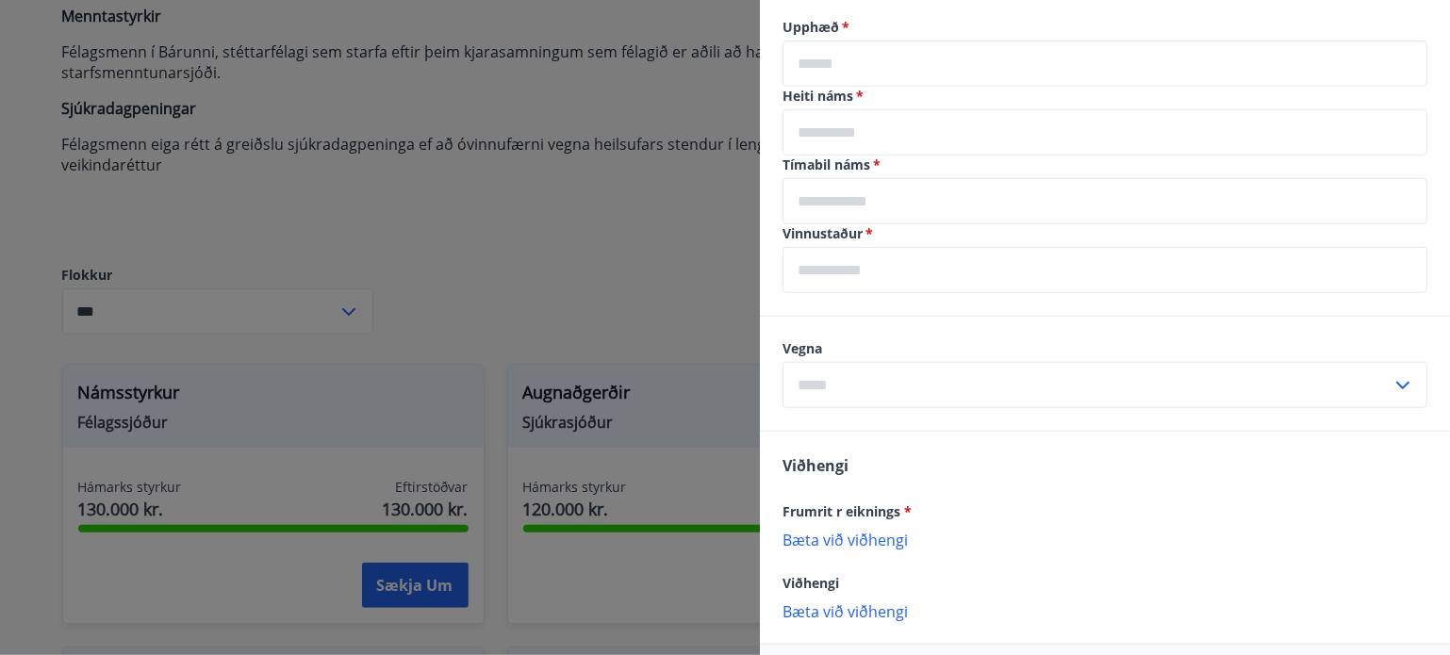
scroll to position [660, 0]
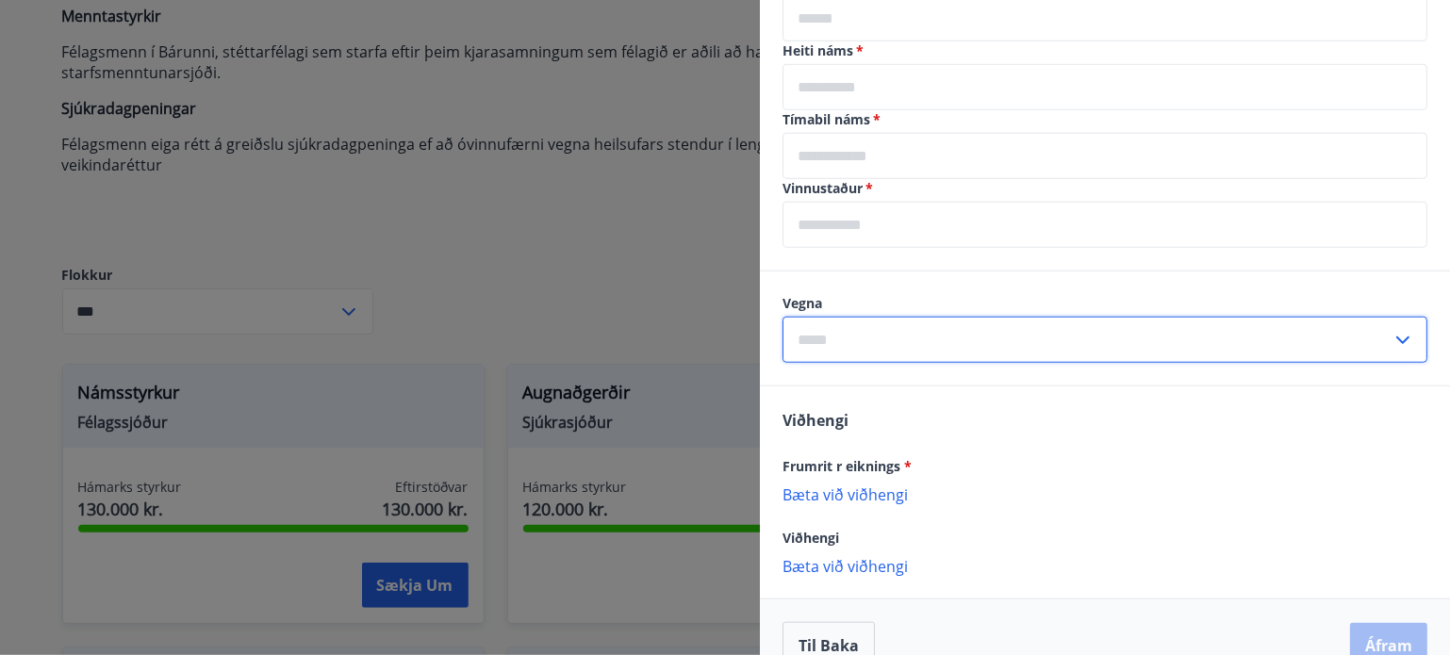
click at [871, 335] on input "text" at bounding box center [1087, 340] width 609 height 46
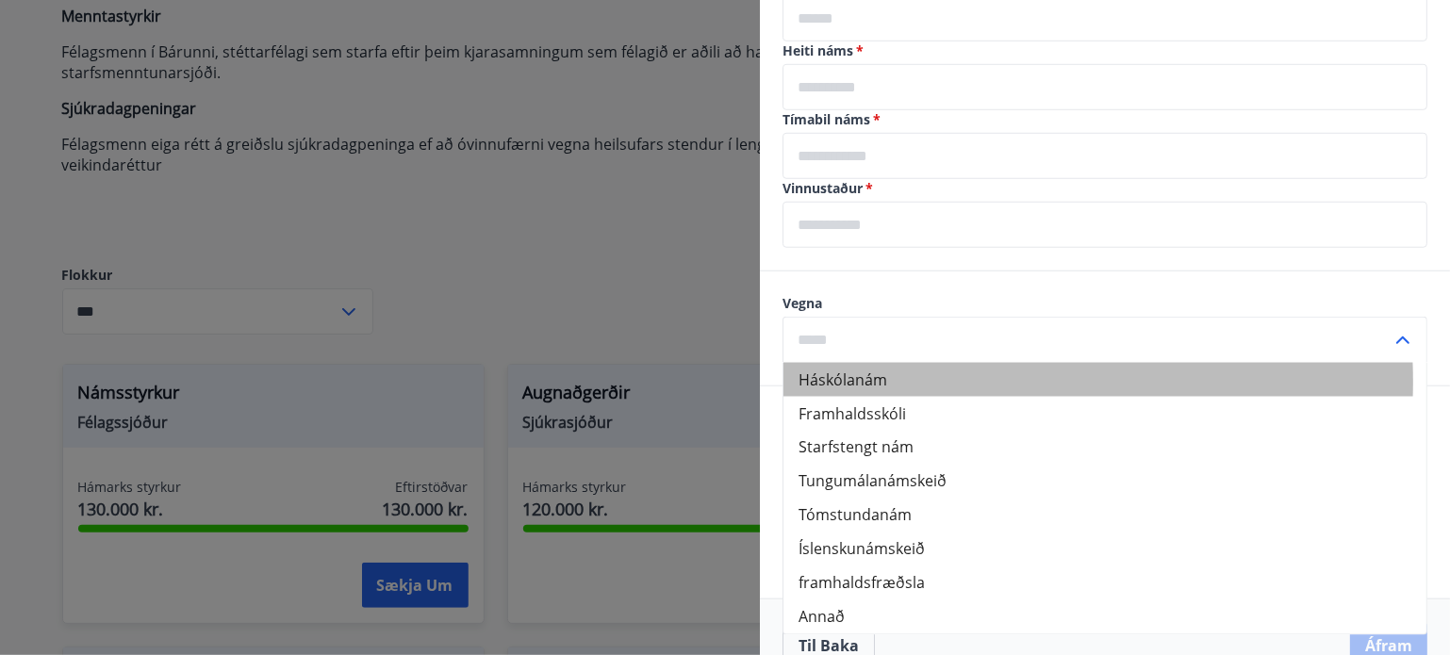
click at [902, 381] on li "Háskólanám" at bounding box center [1105, 380] width 643 height 34
type input "**********"
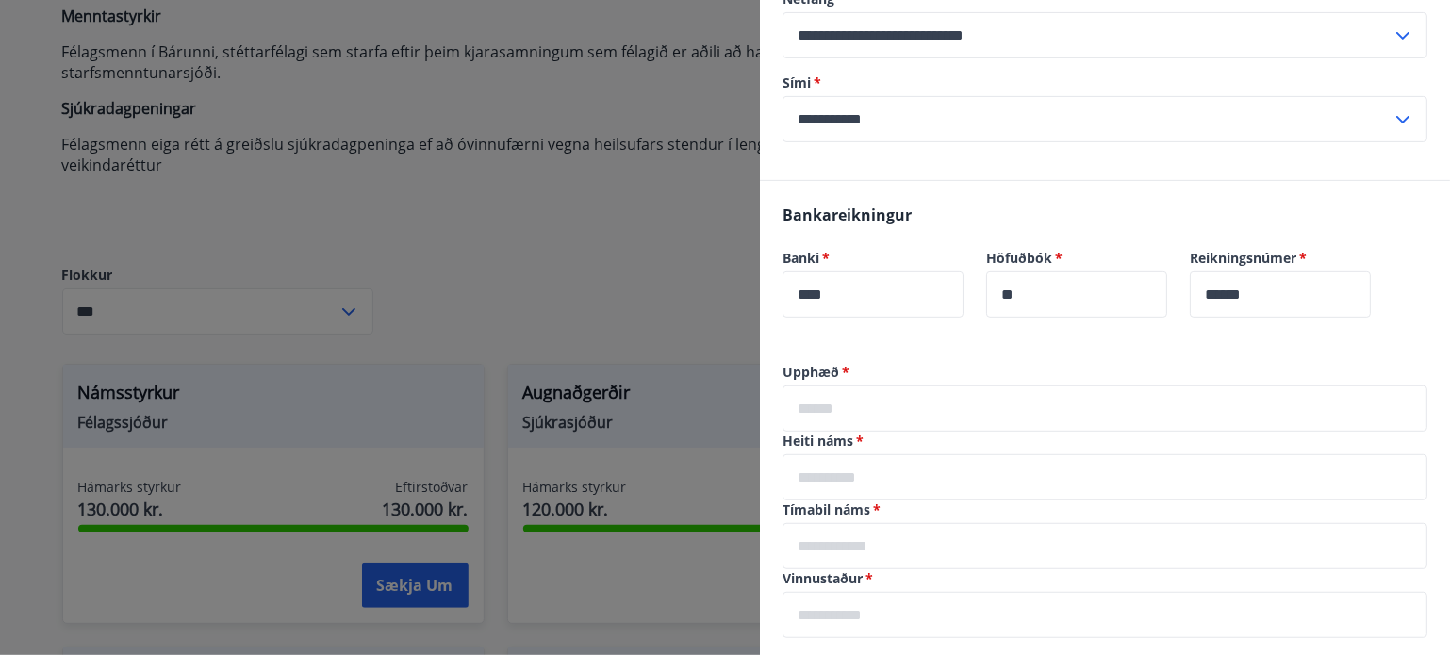
scroll to position [243, 0]
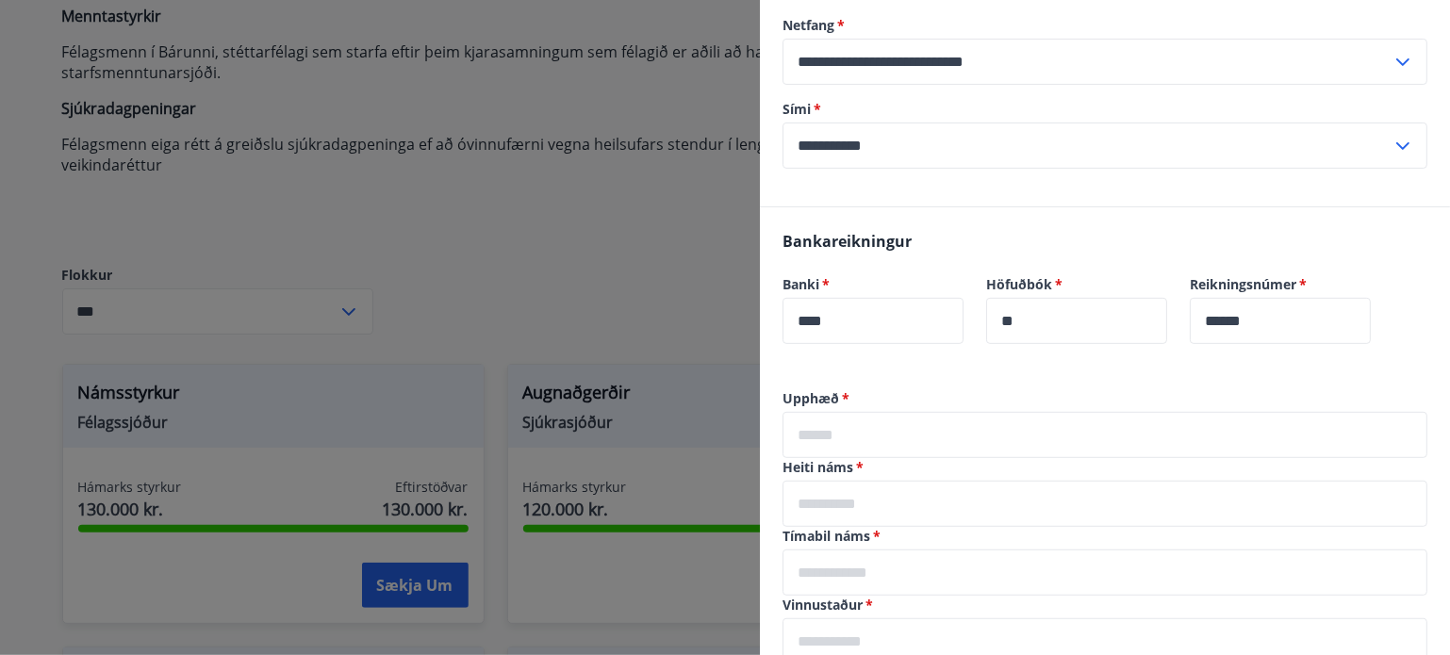
click at [826, 427] on input "text" at bounding box center [1105, 435] width 645 height 46
type input "*****"
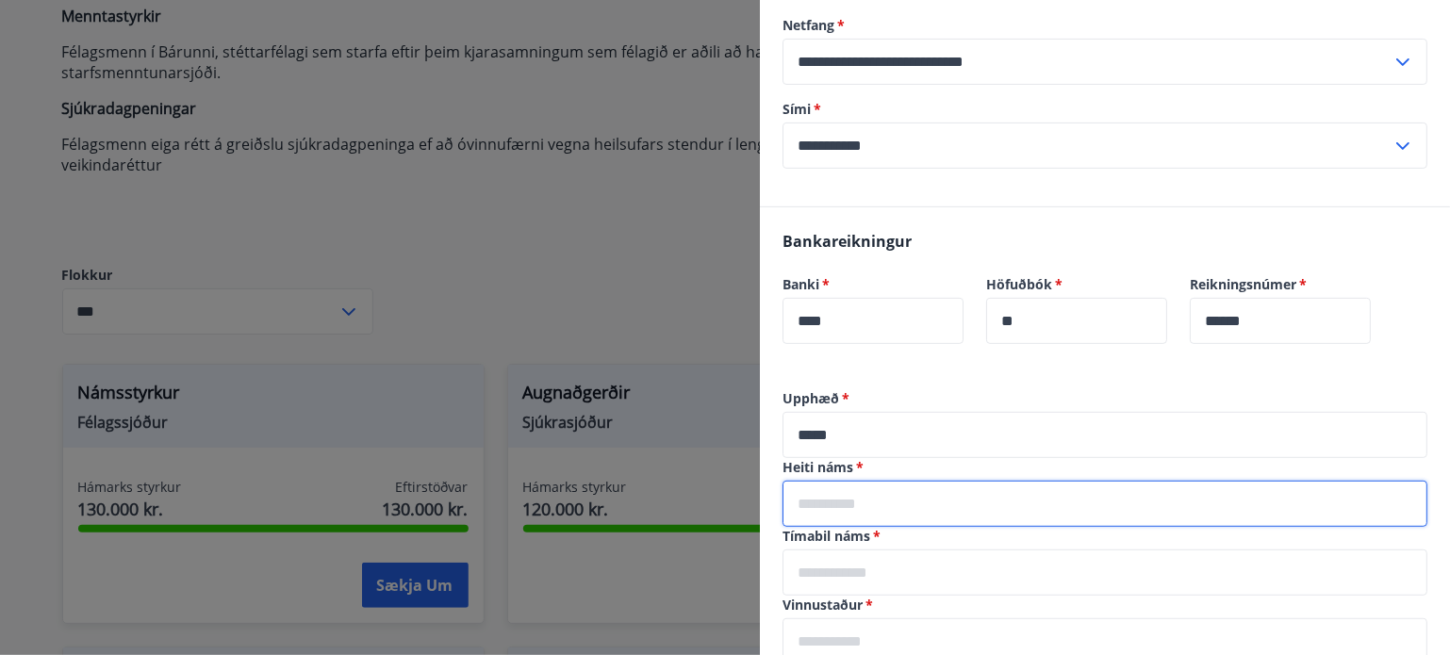
click at [807, 511] on input "text" at bounding box center [1105, 504] width 645 height 46
type input "**********"
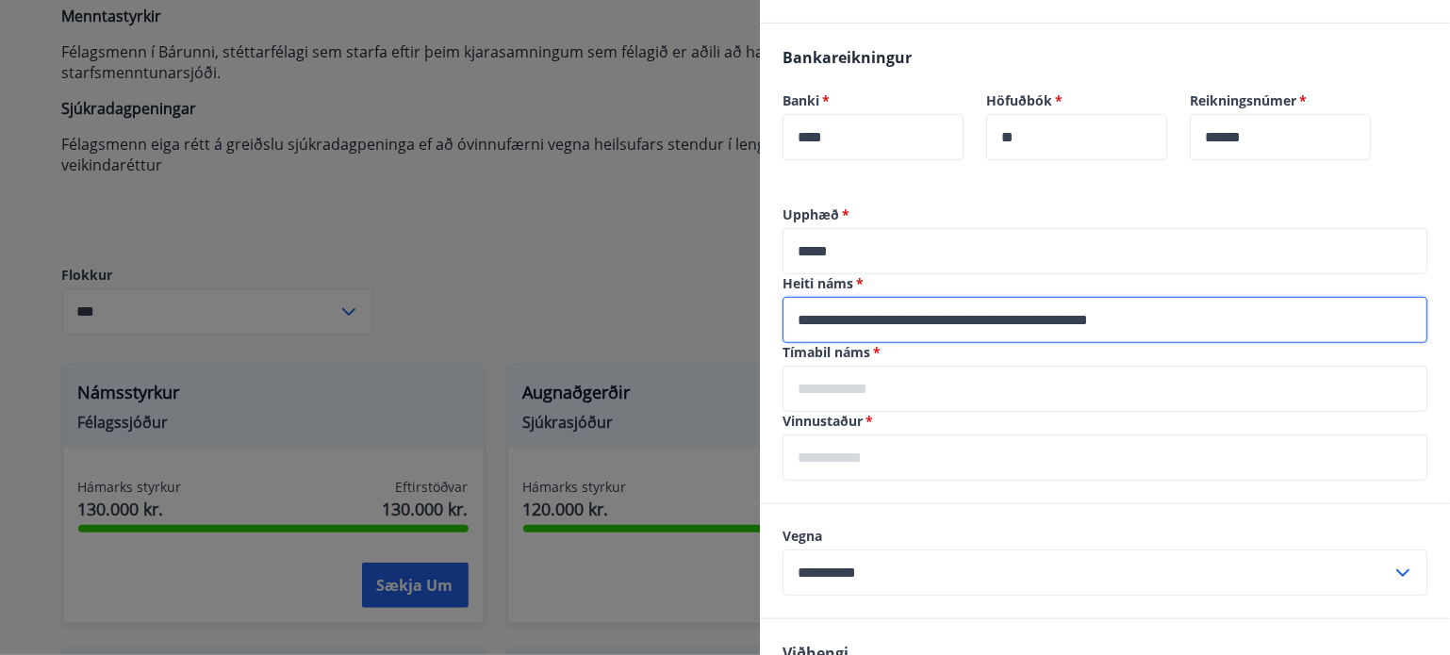
scroll to position [432, 0]
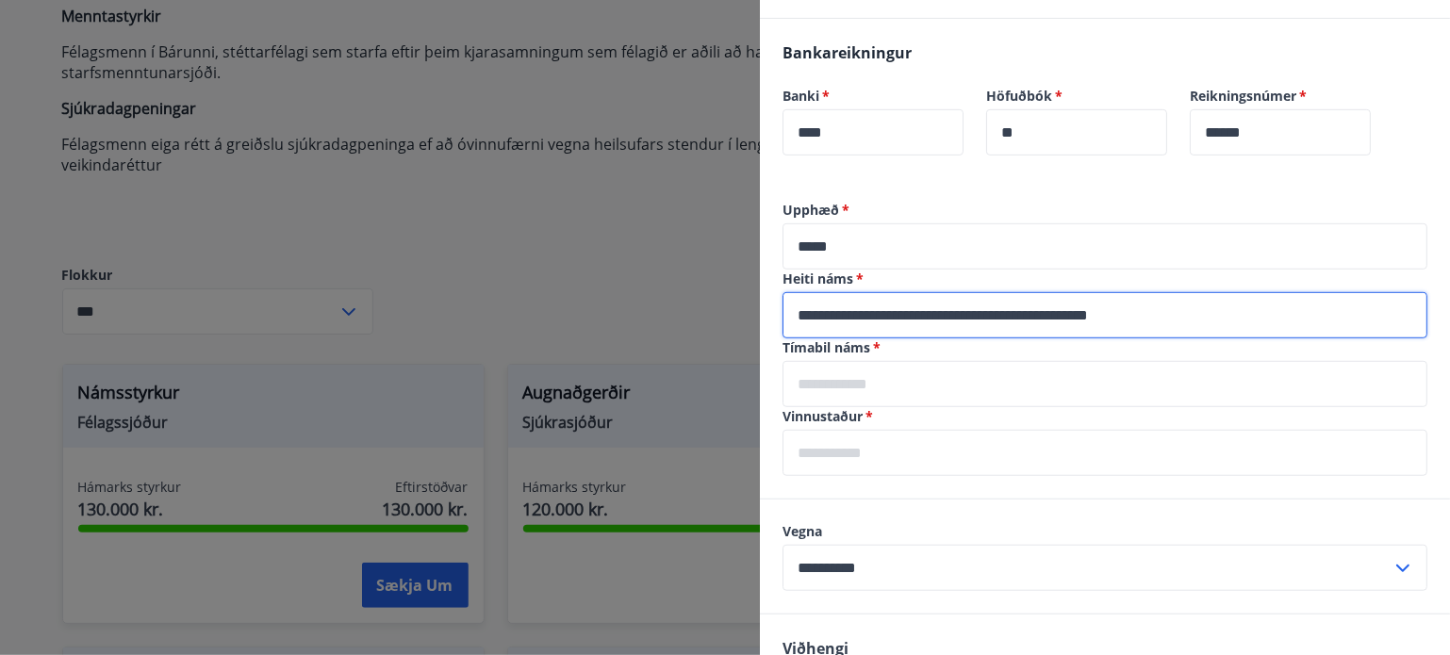
click at [873, 384] on input "text" at bounding box center [1105, 384] width 645 height 46
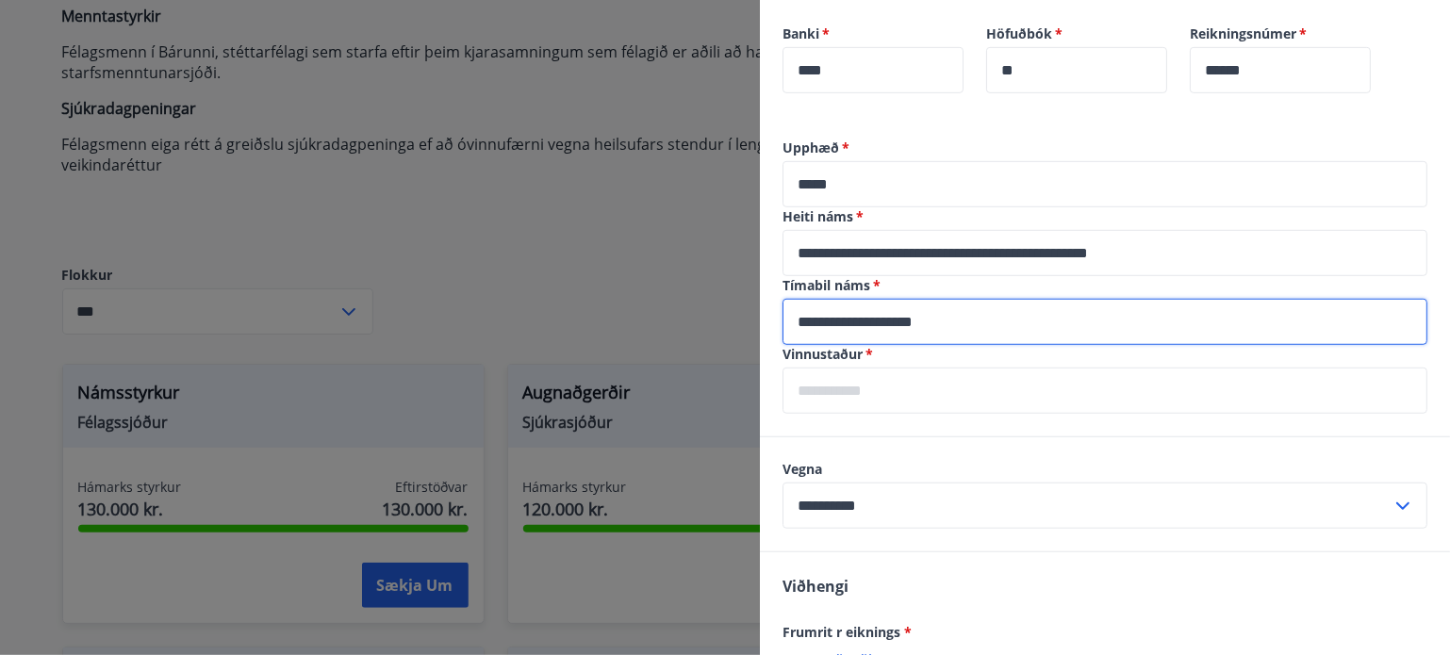
scroll to position [526, 0]
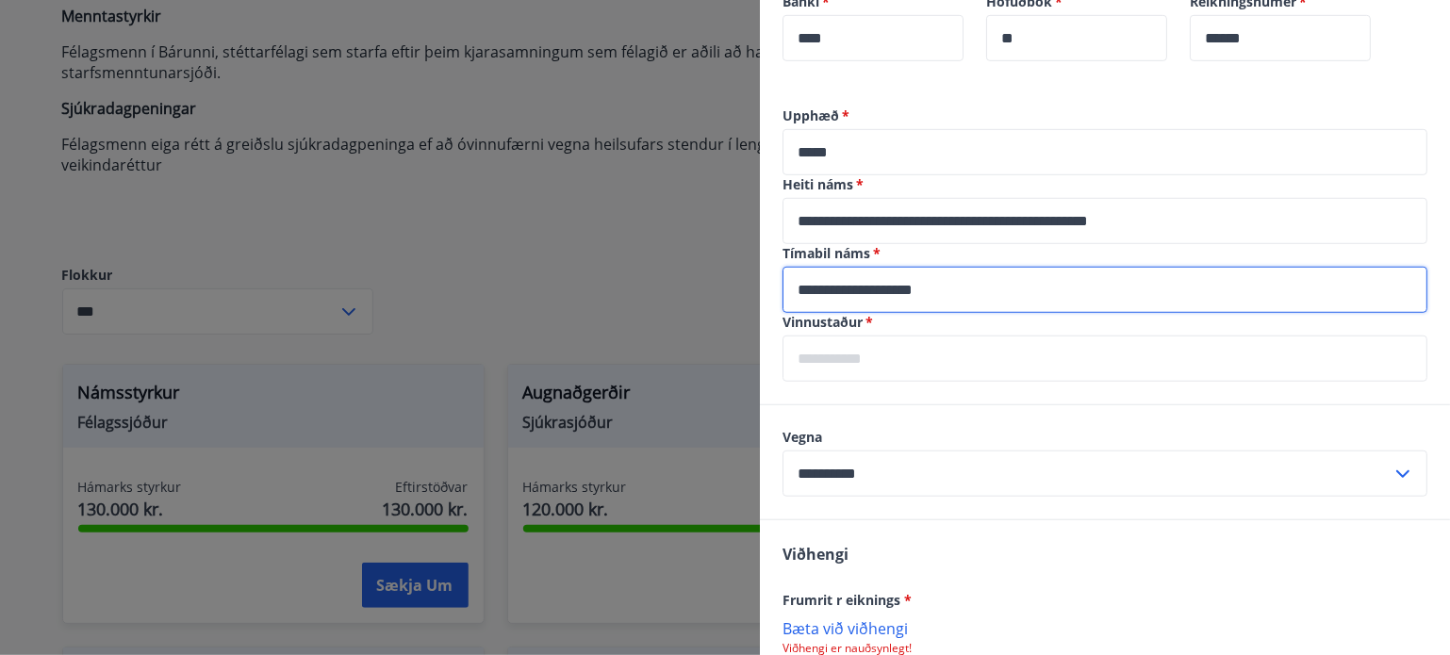
type input "**********"
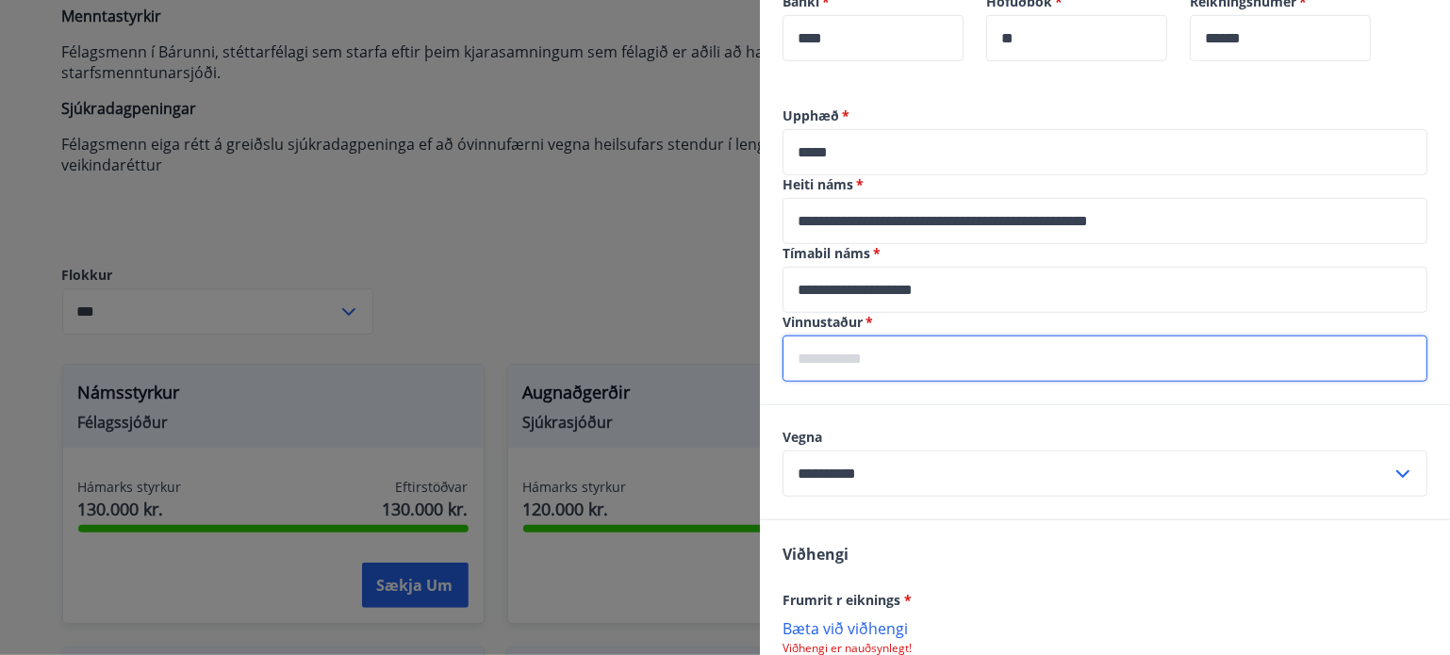
click at [856, 365] on input "text" at bounding box center [1105, 359] width 645 height 46
type input "**********"
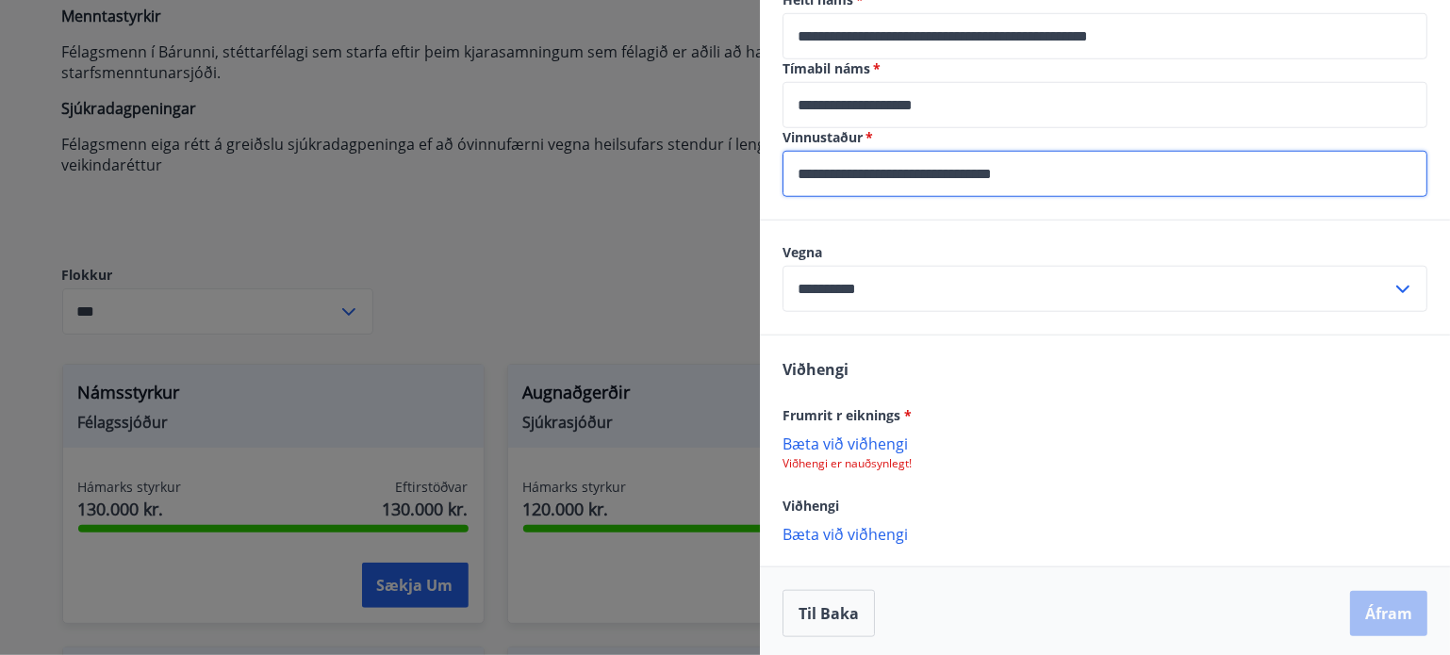
scroll to position [715, 0]
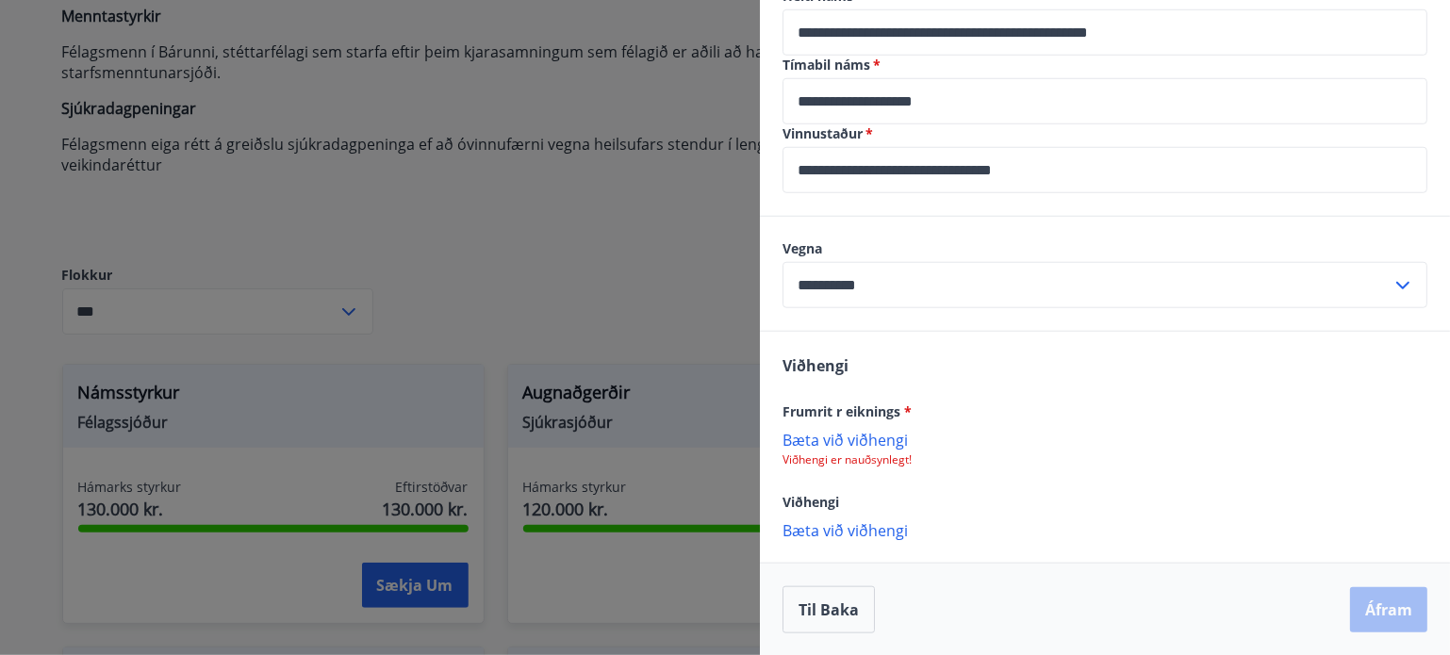
click at [853, 437] on p "Bæta við viðhengi" at bounding box center [1105, 439] width 645 height 19
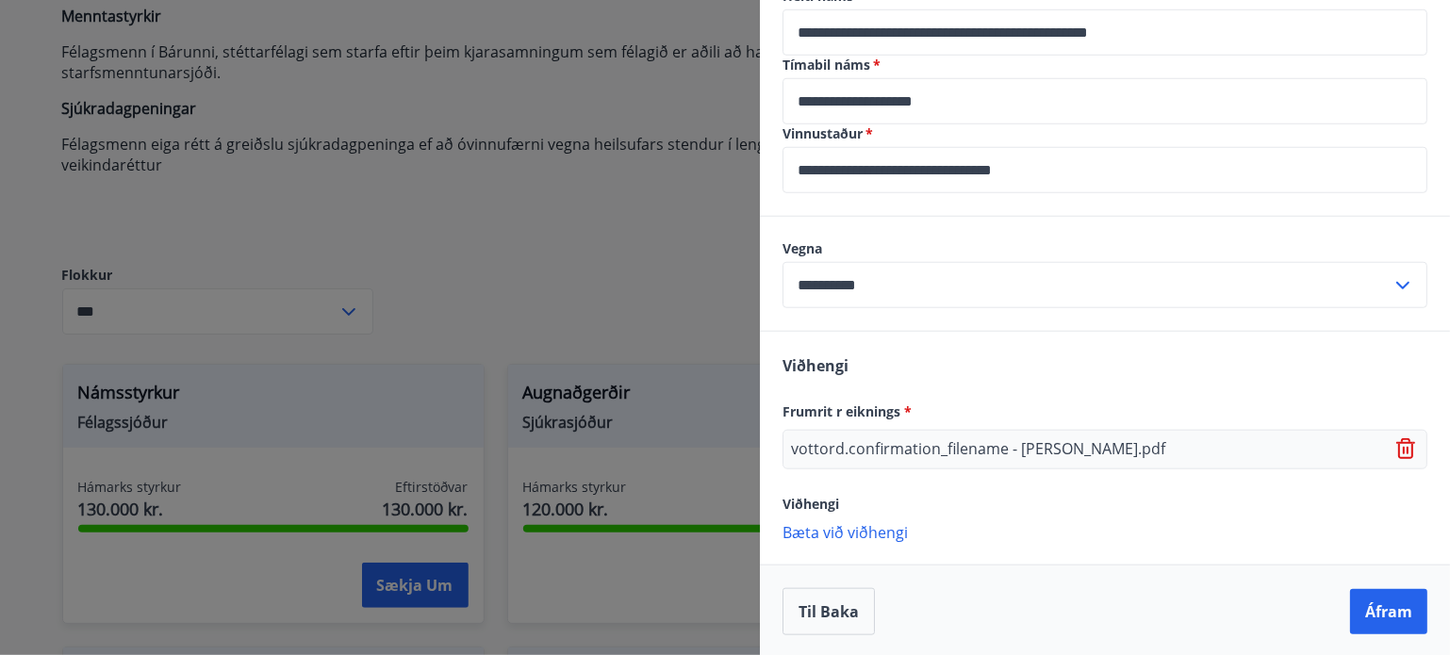
scroll to position [717, 0]
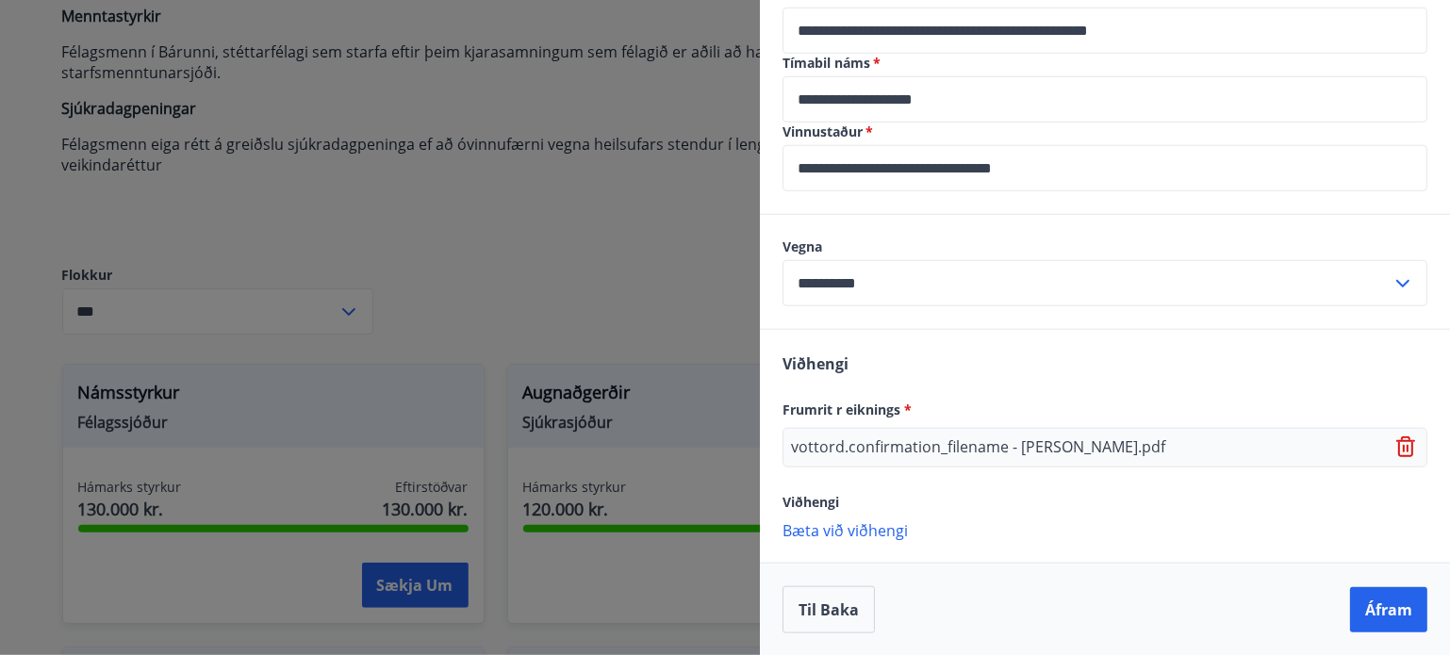
click at [859, 525] on p "Bæta við viðhengi" at bounding box center [1105, 530] width 645 height 19
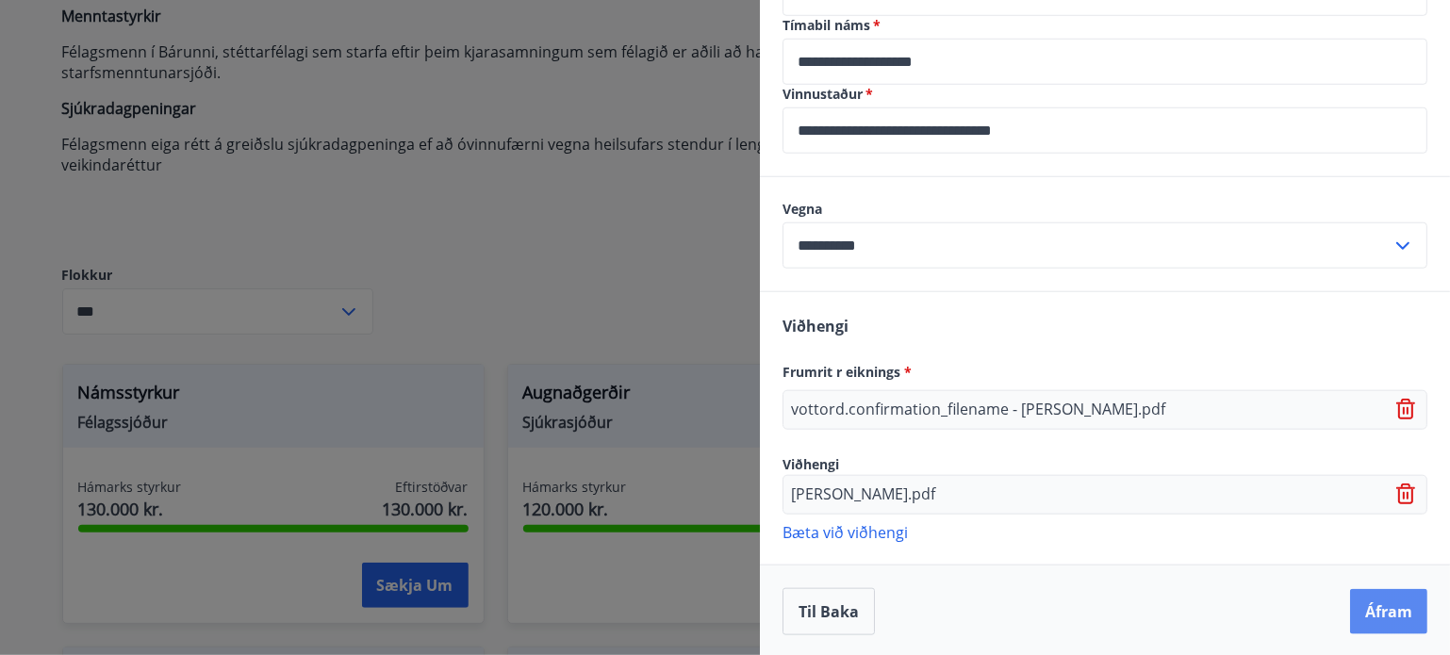
scroll to position [755, 0]
click at [1383, 608] on button "Áfram" at bounding box center [1388, 610] width 77 height 45
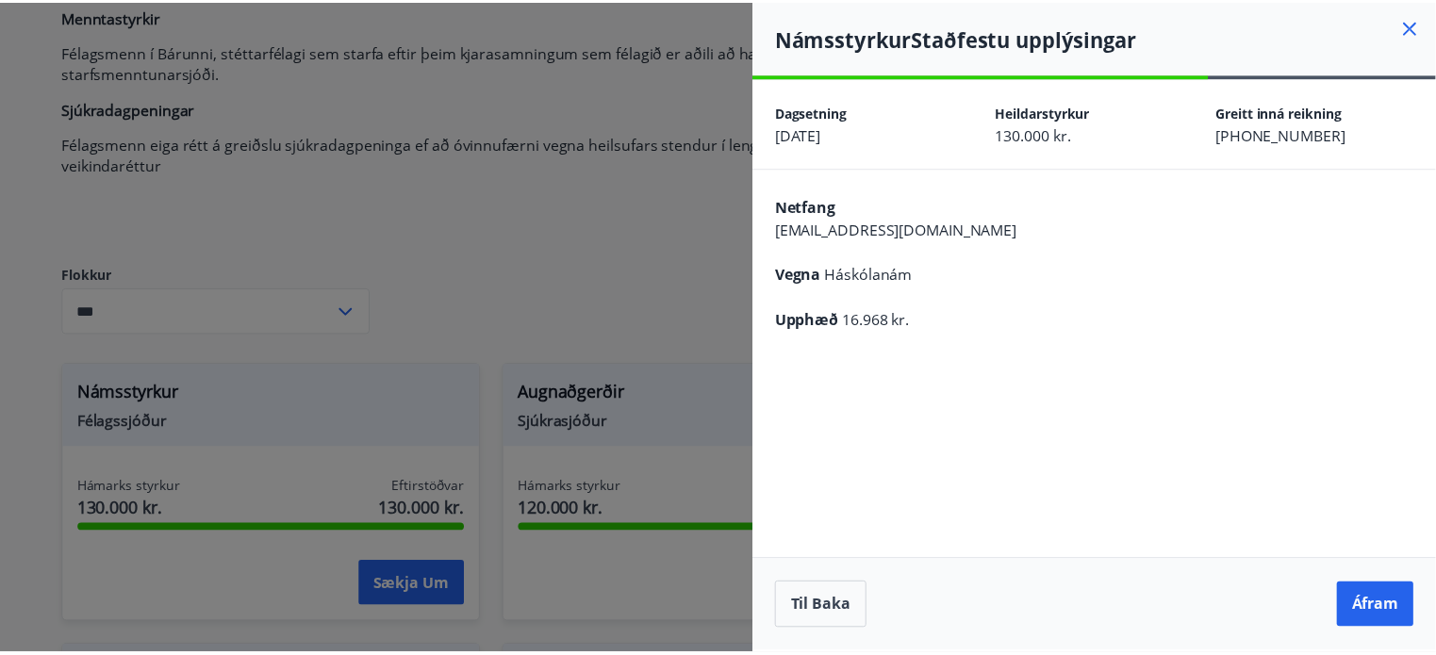
scroll to position [0, 0]
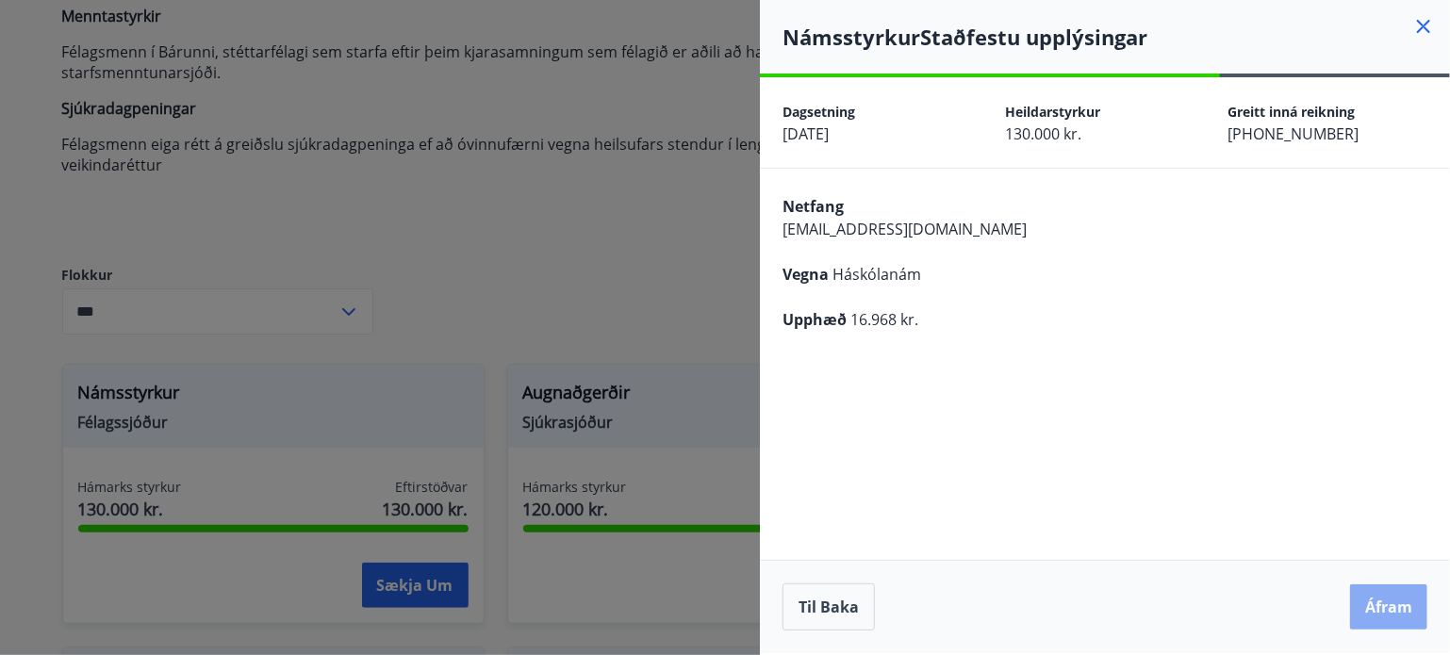
click at [1390, 610] on button "Áfram" at bounding box center [1388, 607] width 77 height 45
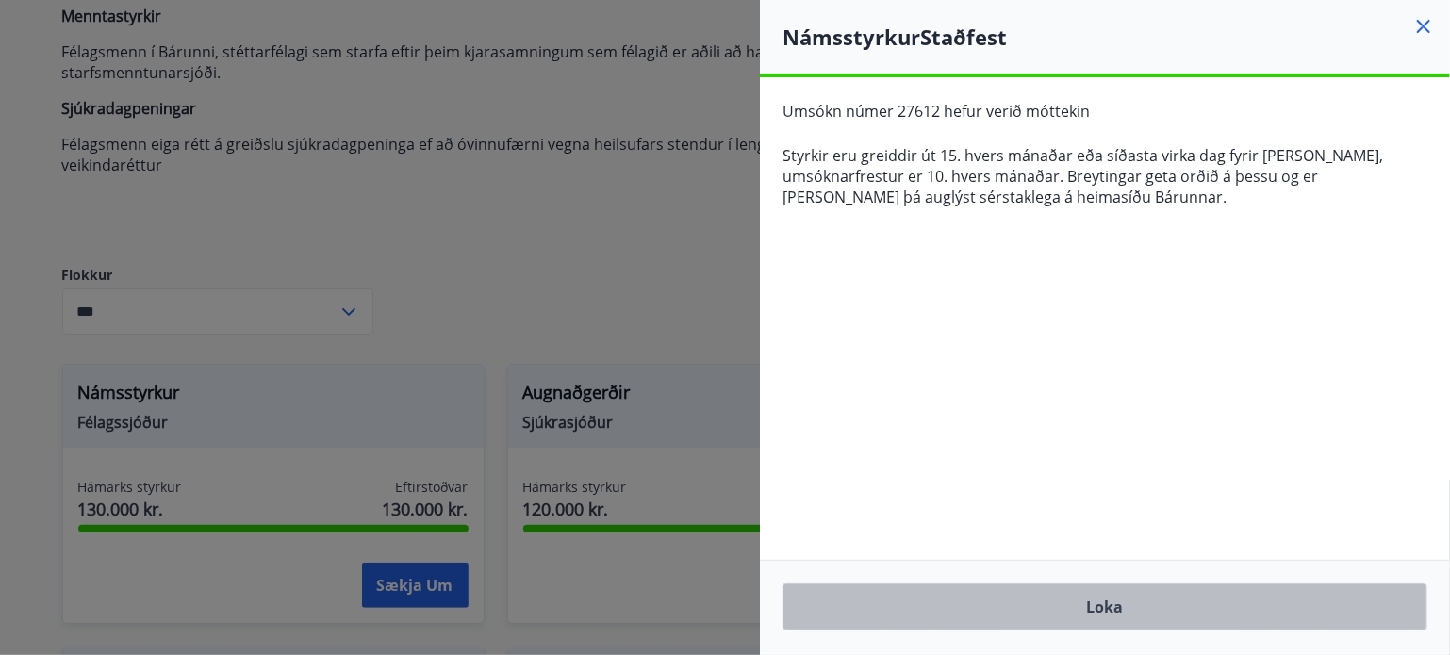
click at [1118, 606] on button "Loka" at bounding box center [1105, 607] width 645 height 47
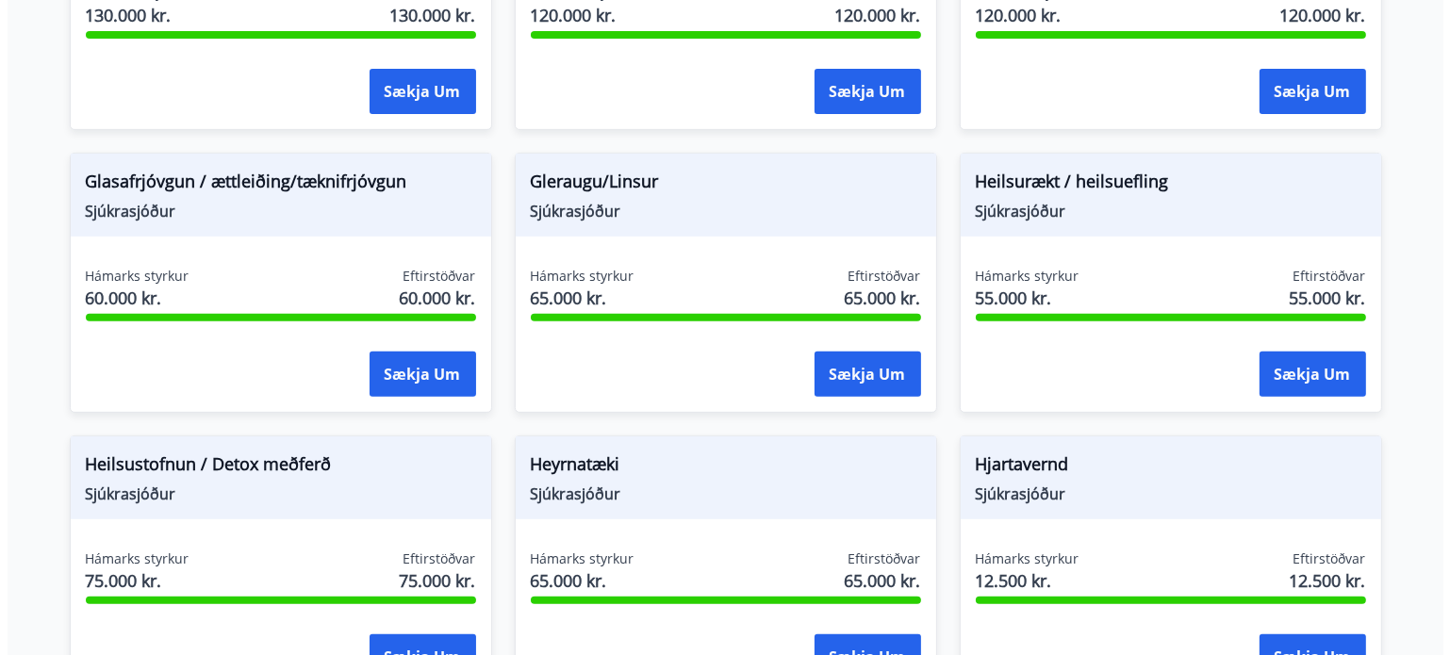
scroll to position [807, 0]
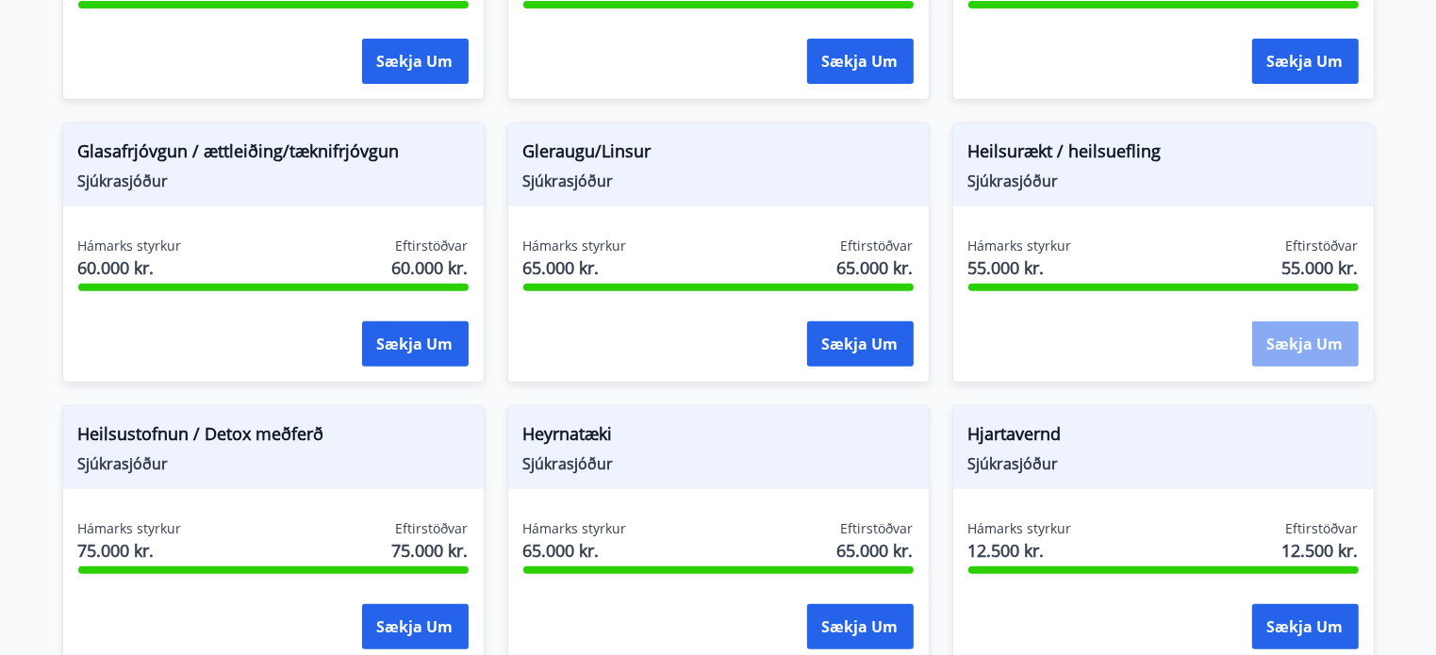
click at [1313, 349] on button "Sækja um" at bounding box center [1305, 344] width 107 height 45
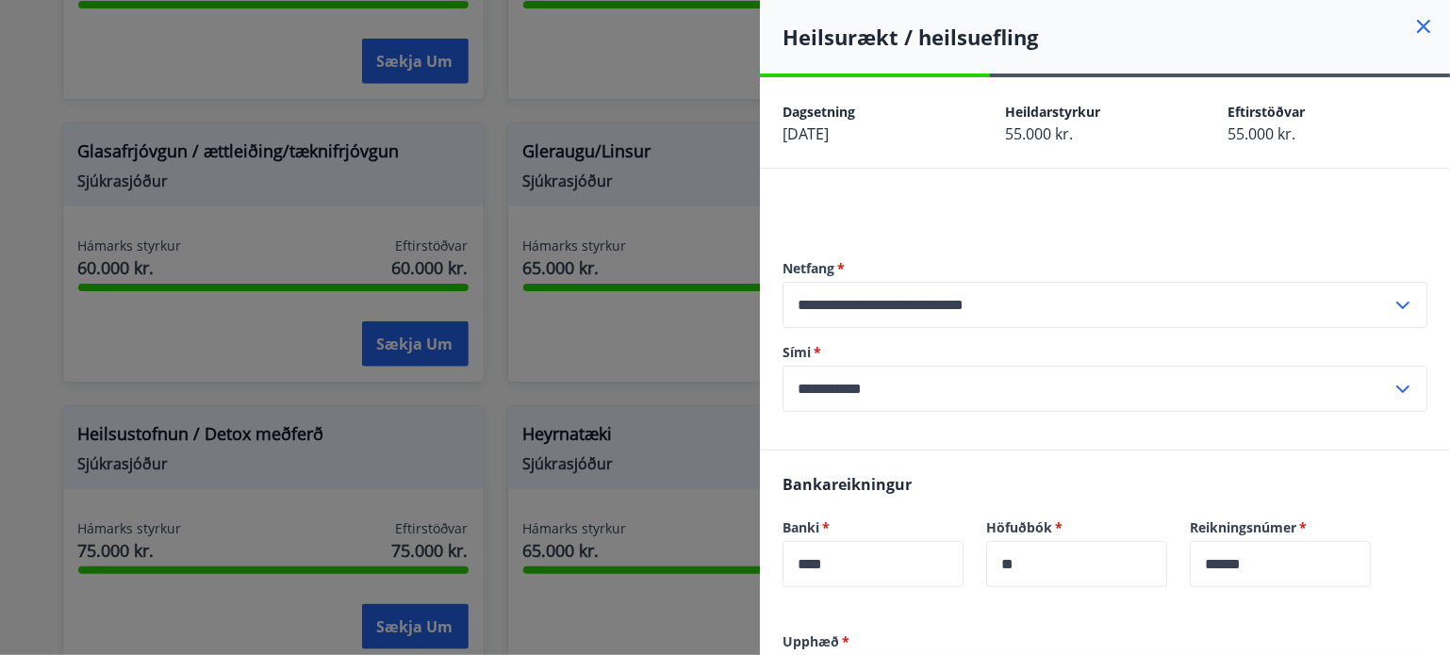
scroll to position [94, 0]
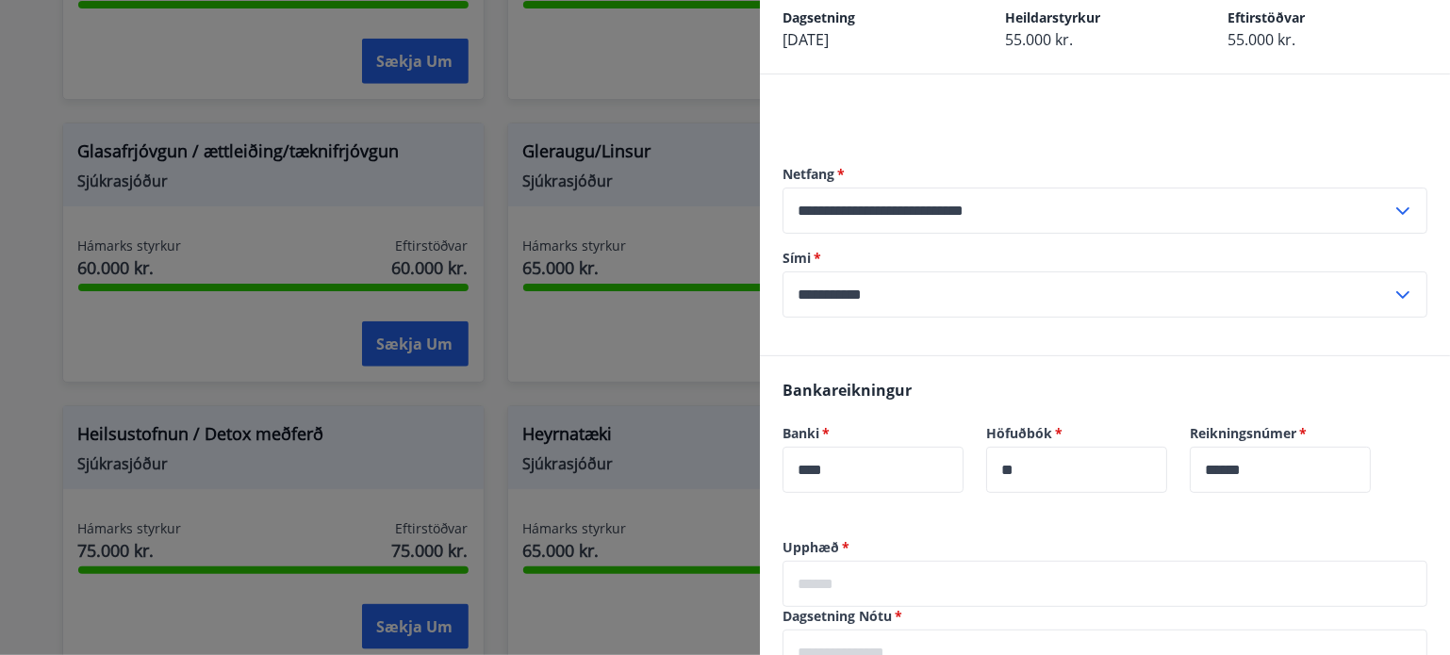
click at [829, 296] on input "**********" at bounding box center [1087, 295] width 609 height 46
click at [836, 290] on input "**********" at bounding box center [1087, 295] width 609 height 46
type input "**********"
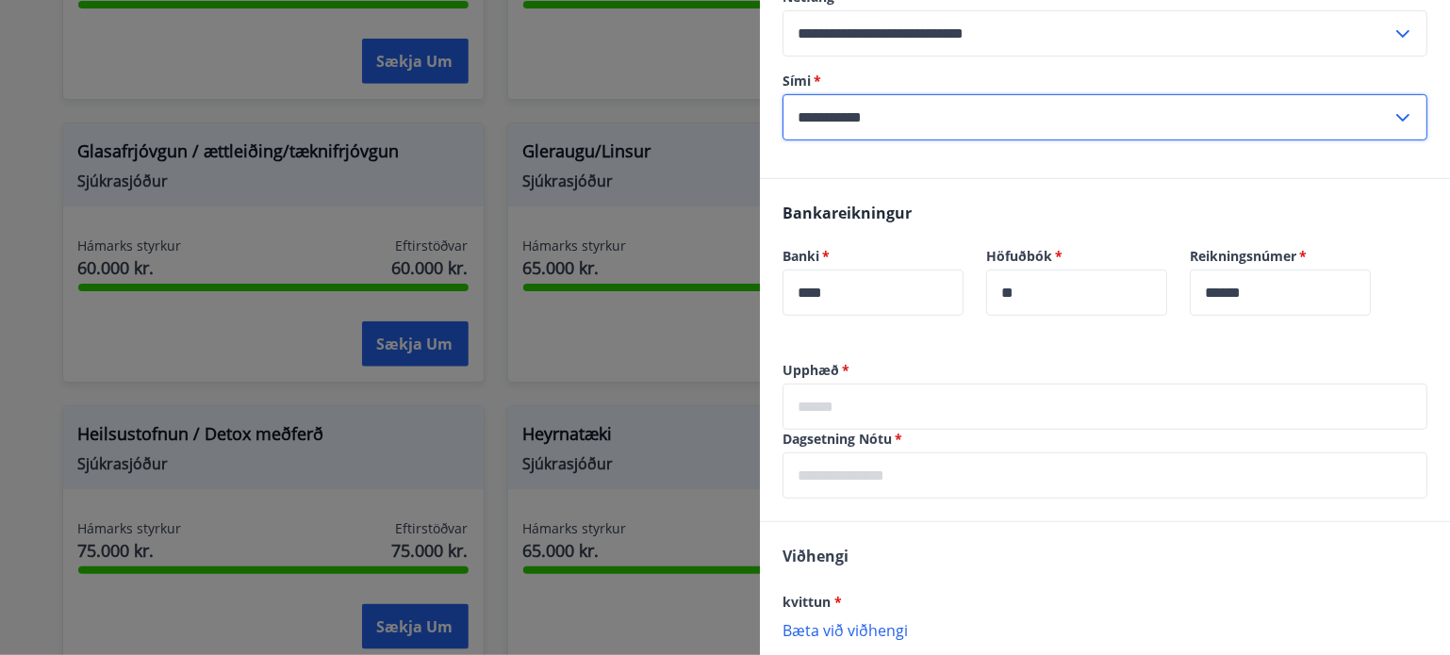
scroll to position [283, 0]
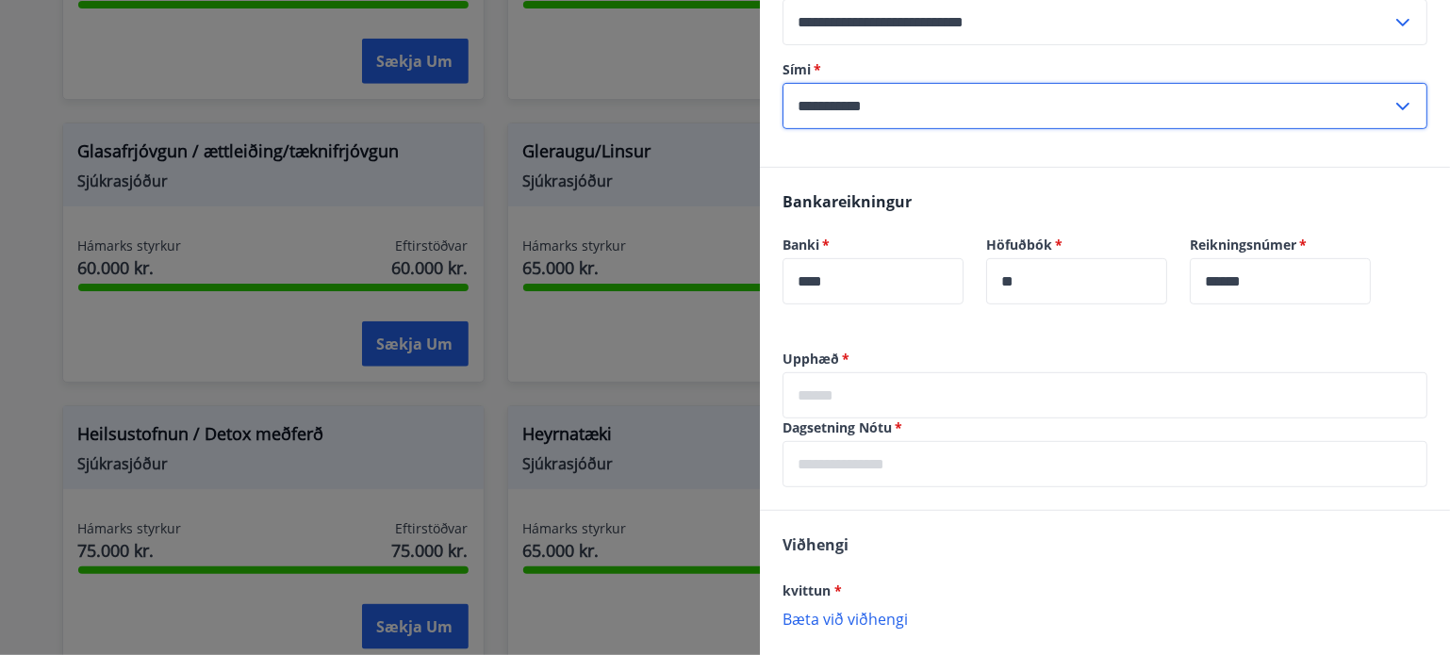
click at [859, 393] on input "text" at bounding box center [1105, 396] width 645 height 46
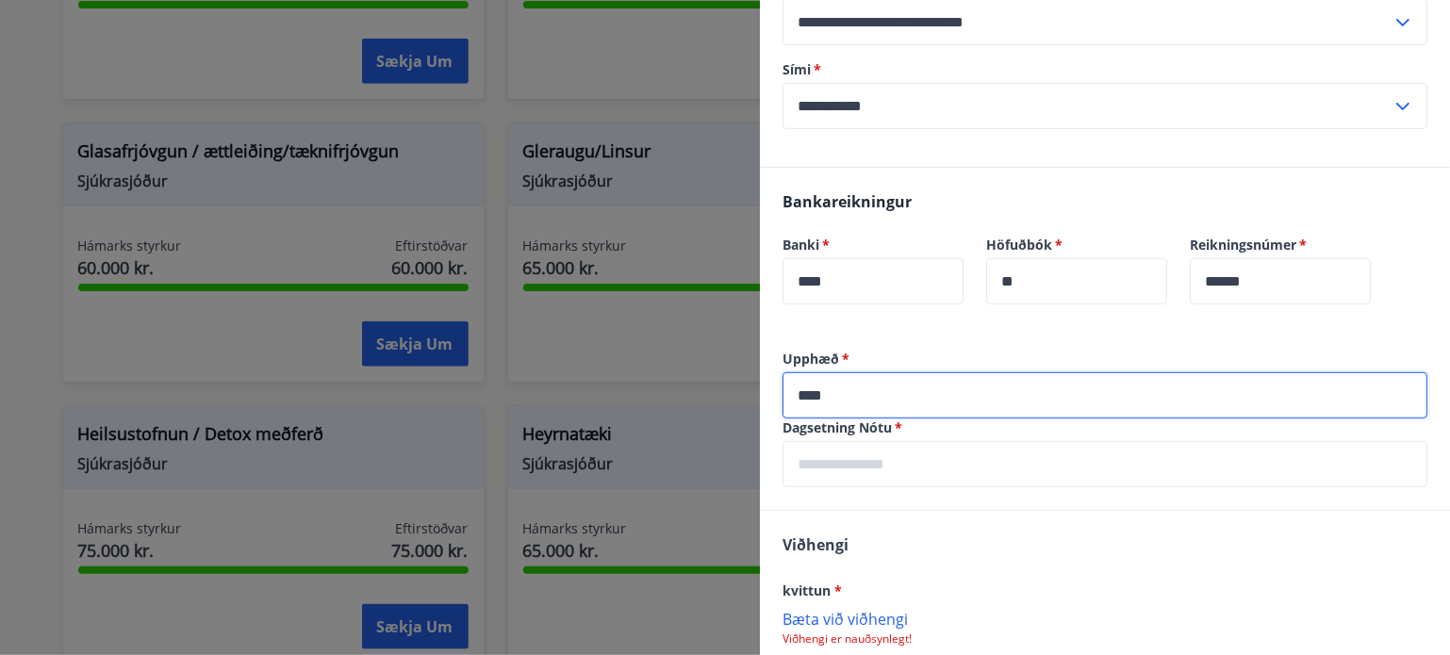
type input "****"
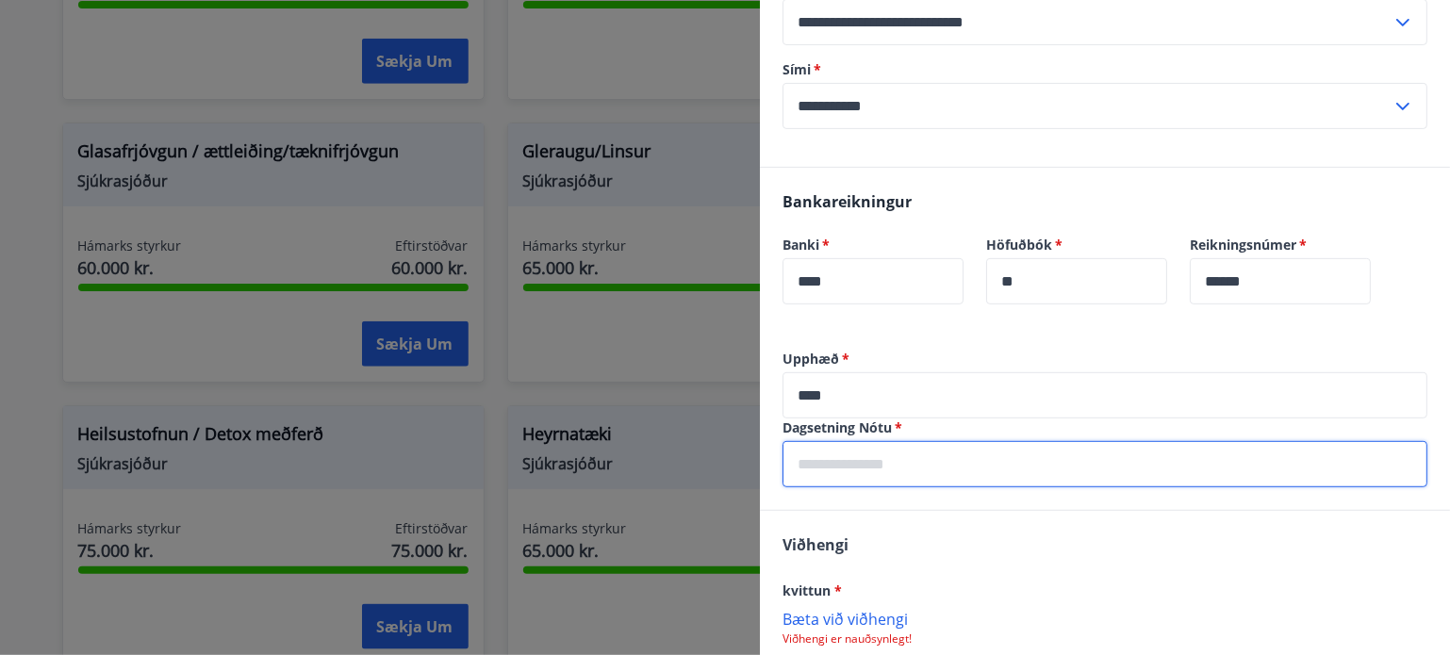
click at [951, 459] on input "text" at bounding box center [1105, 464] width 645 height 46
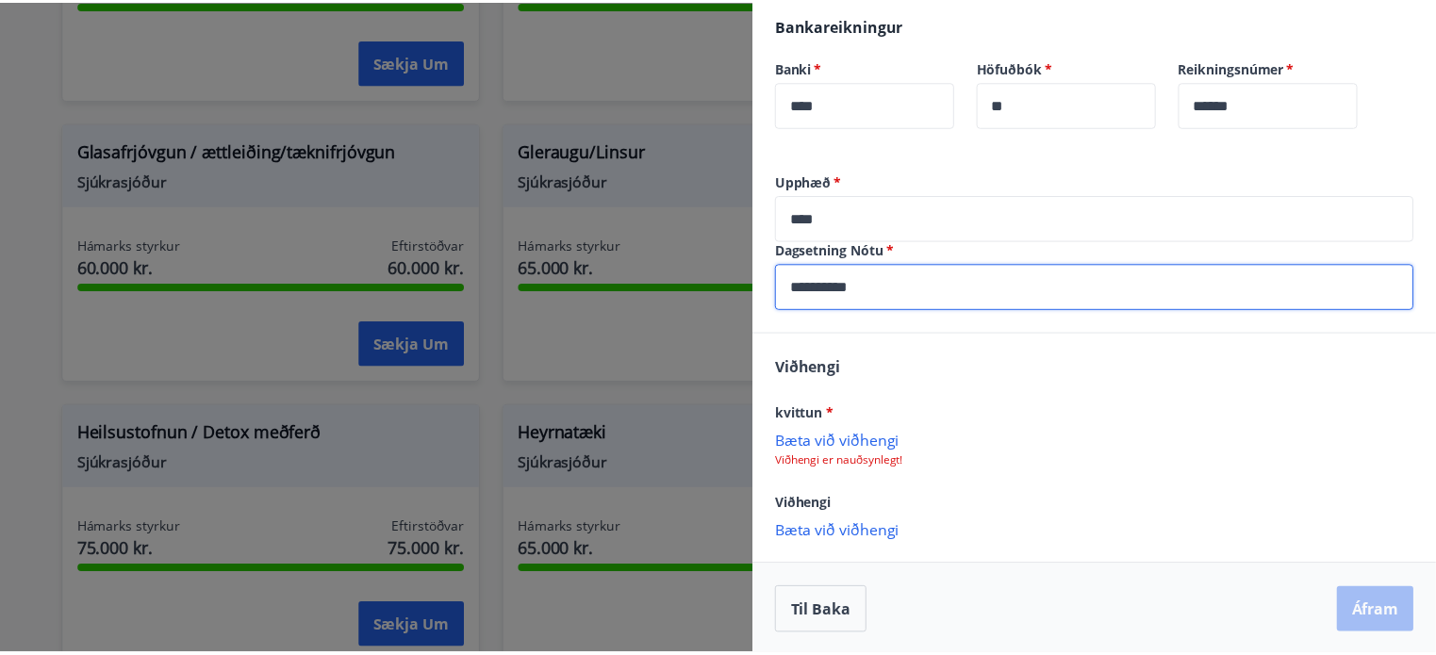
scroll to position [462, 0]
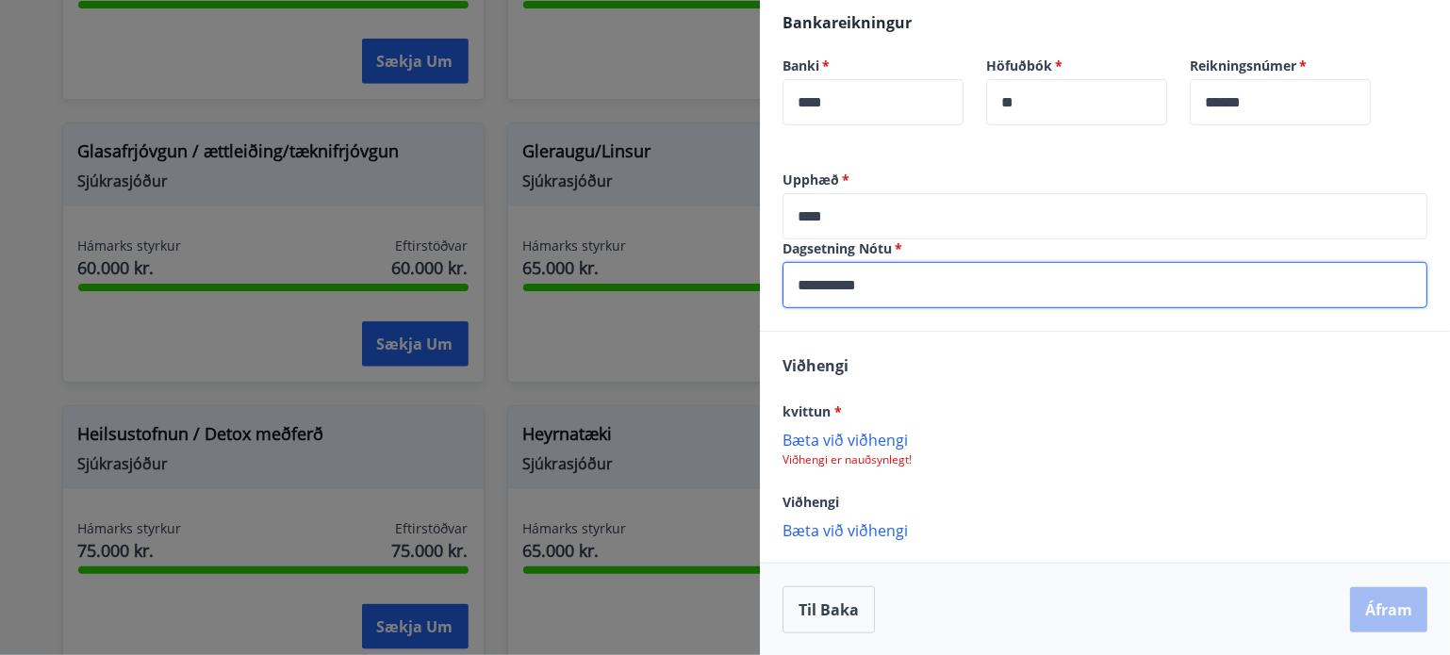
drag, startPoint x: 775, startPoint y: 271, endPoint x: 750, endPoint y: 267, distance: 25.7
click at [750, 267] on div "**********" at bounding box center [725, 327] width 1450 height 655
type input "**********"
click at [627, 398] on div at bounding box center [725, 327] width 1450 height 655
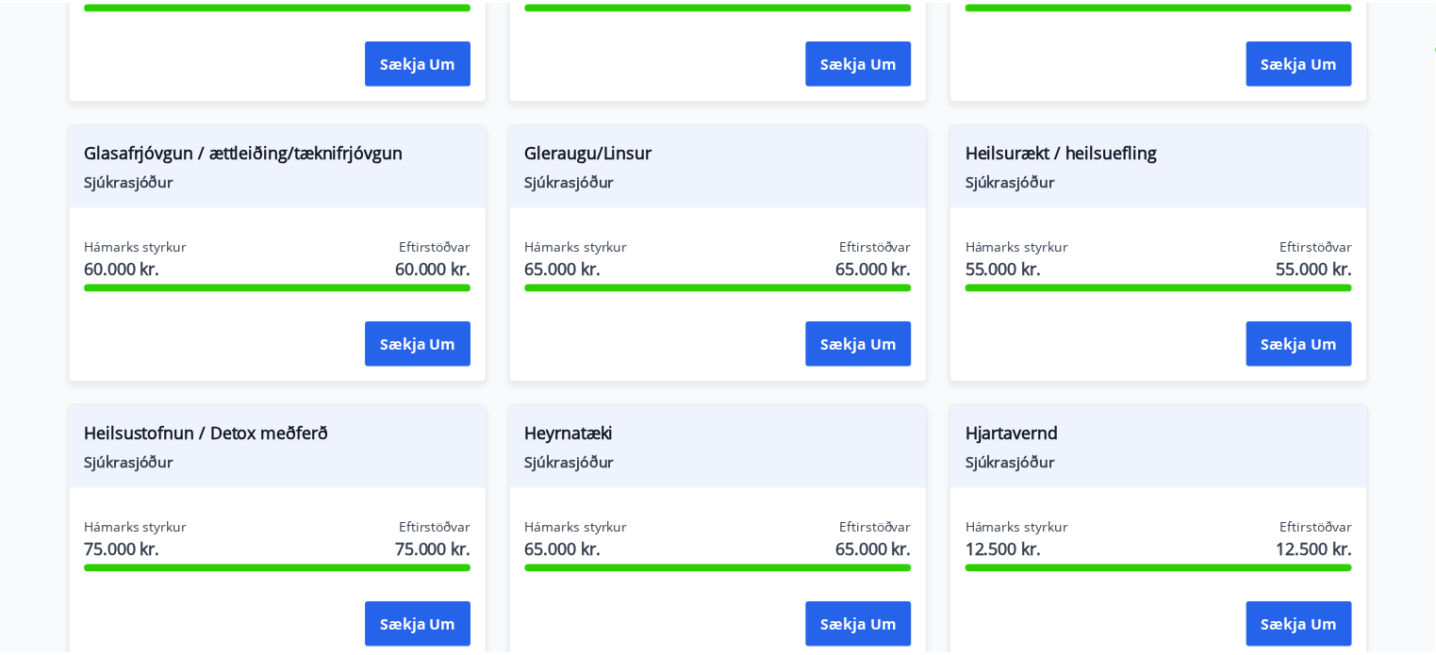
scroll to position [0, 0]
